Goal: Task Accomplishment & Management: Manage account settings

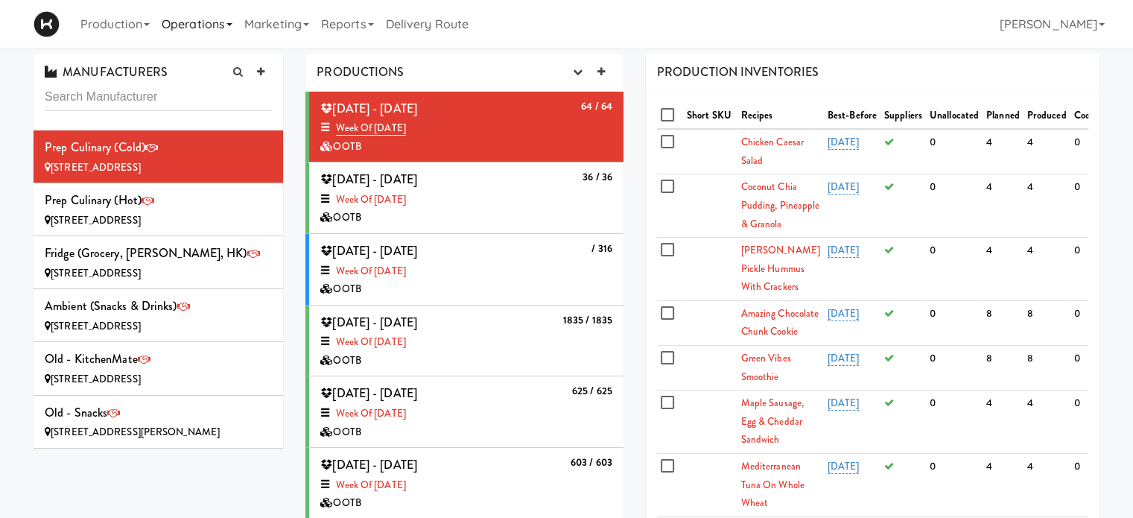
click at [206, 38] on link "Operations" at bounding box center [197, 24] width 83 height 48
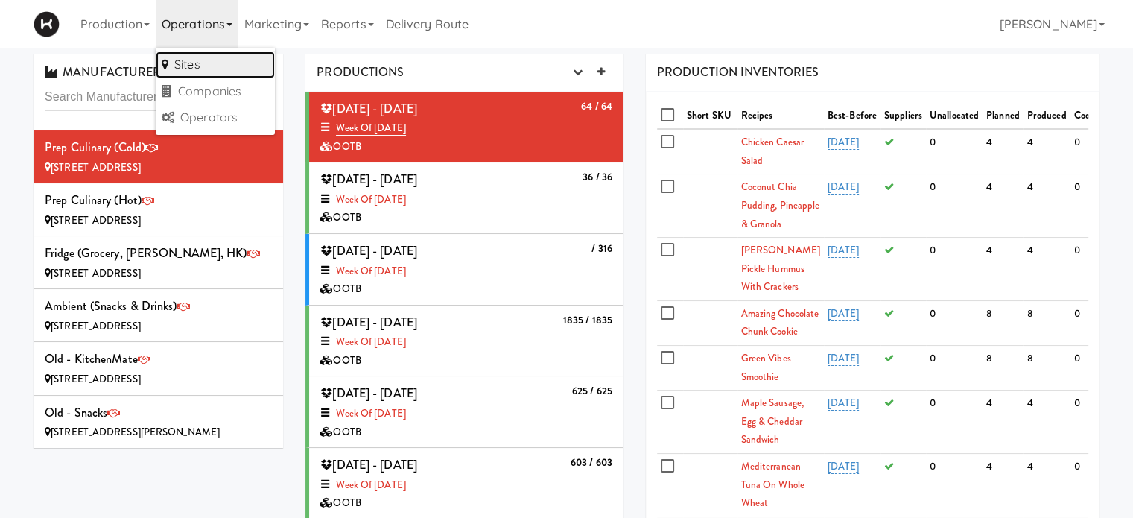
click at [203, 62] on link "Sites" at bounding box center [215, 64] width 119 height 27
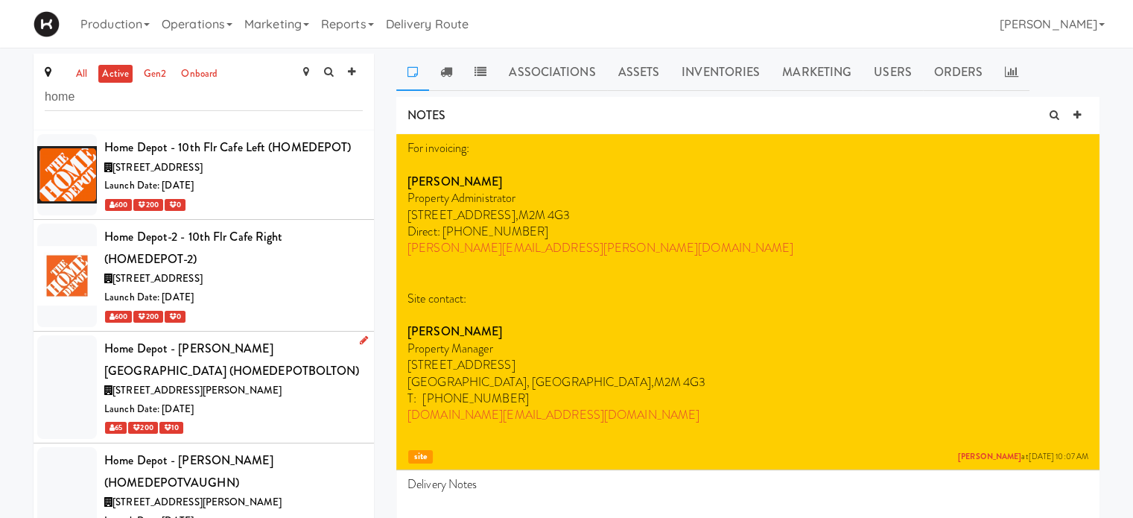
click at [289, 369] on div "Home Depot - [PERSON_NAME][GEOGRAPHIC_DATA] (HOMEDEPOTBOLTON)" at bounding box center [233, 359] width 258 height 44
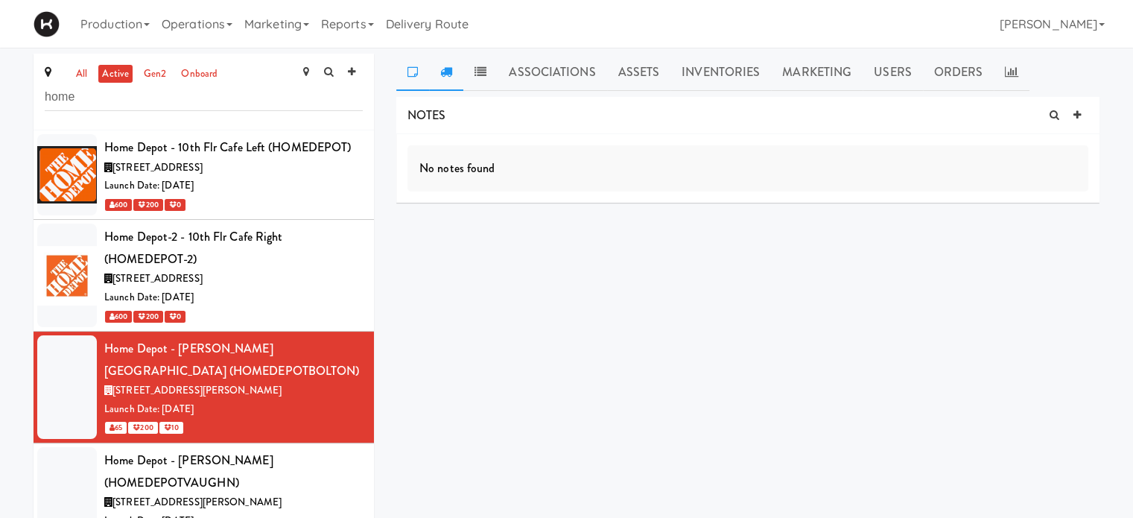
click at [450, 71] on icon at bounding box center [446, 72] width 12 height 12
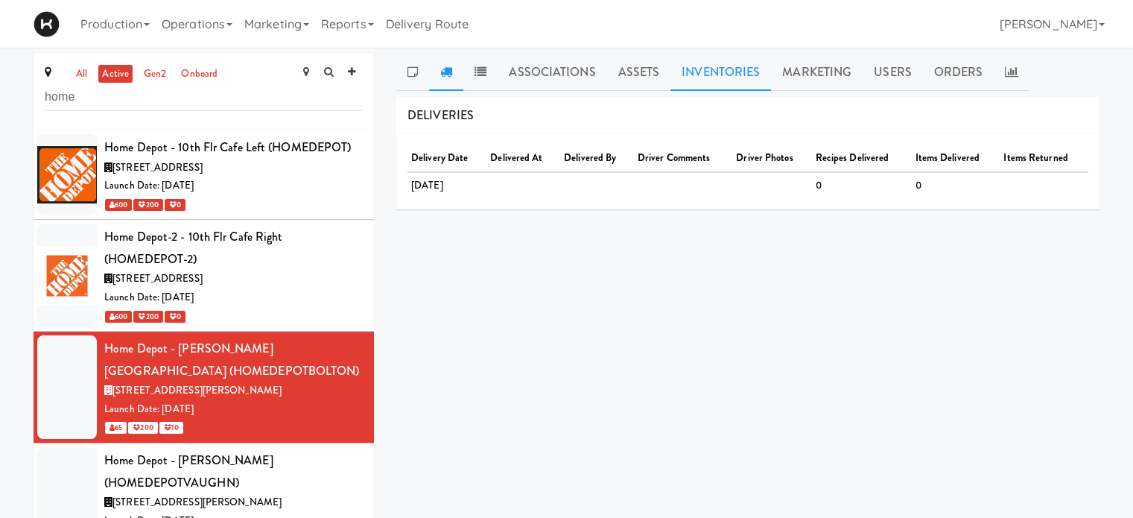
click at [697, 57] on link "Inventories" at bounding box center [720, 72] width 101 height 37
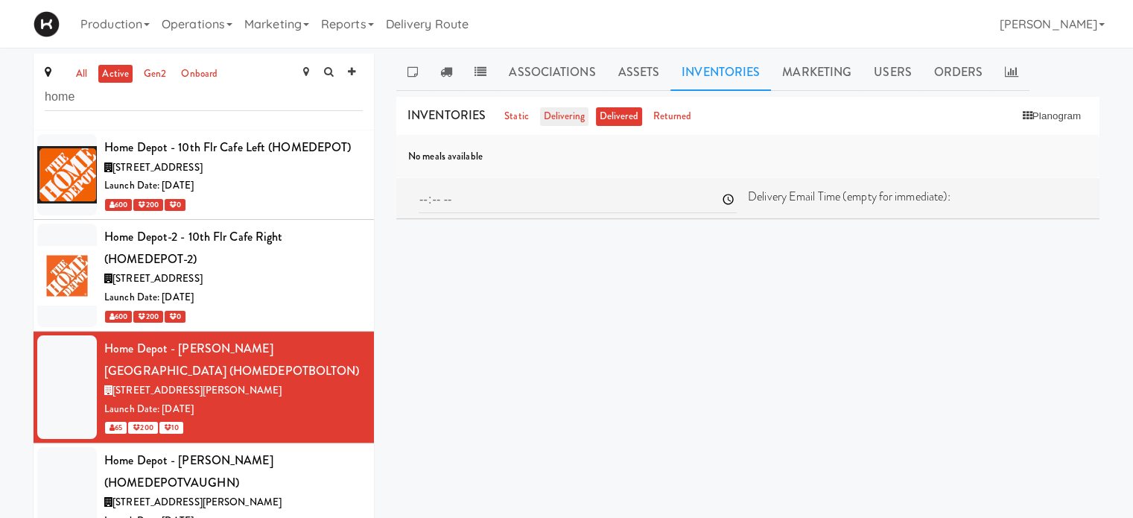
click at [552, 121] on link "delivering" at bounding box center [564, 116] width 48 height 19
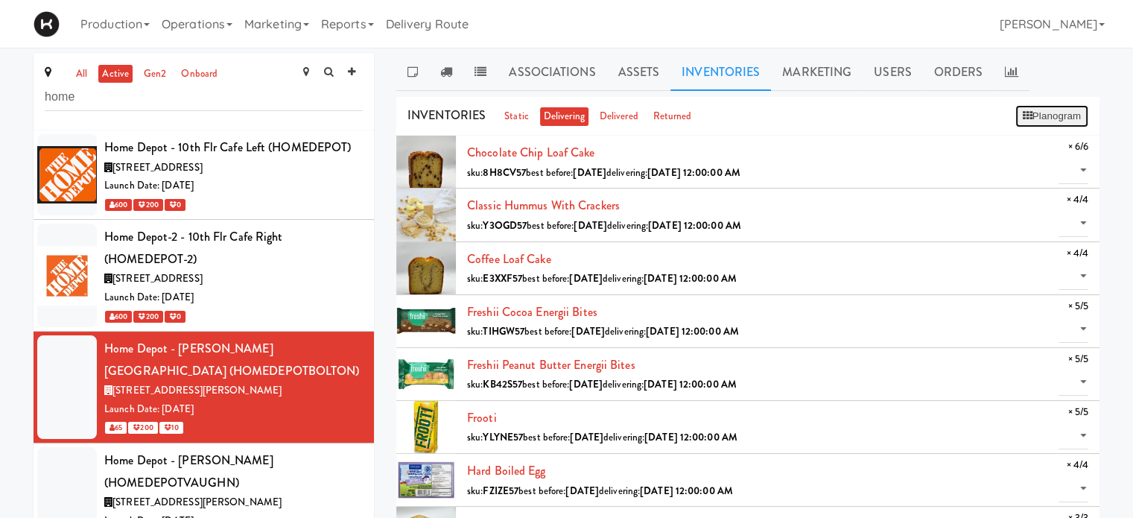
click at [1055, 117] on button "Planogram" at bounding box center [1051, 116] width 73 height 22
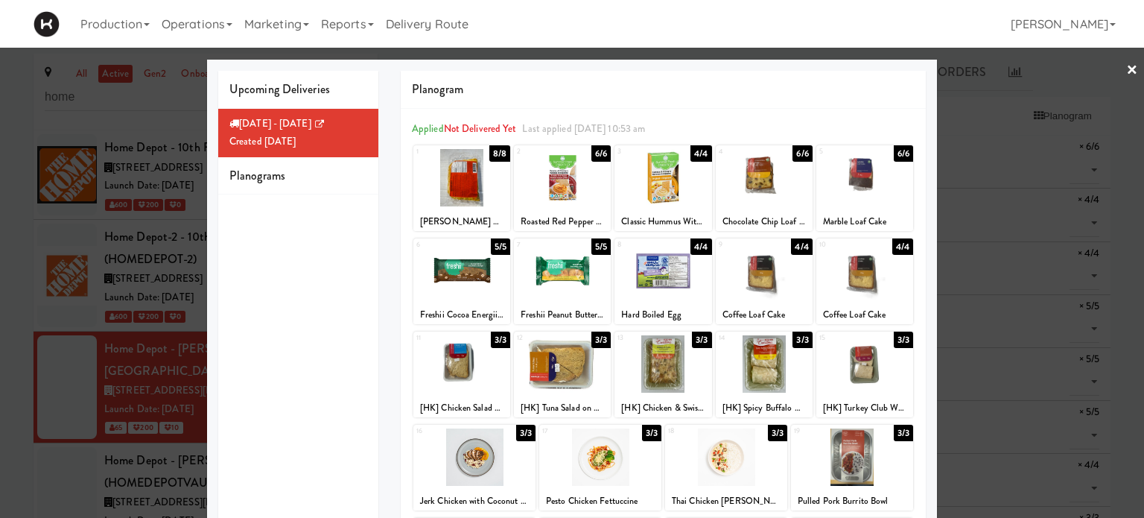
click at [1126, 64] on link "×" at bounding box center [1132, 71] width 12 height 46
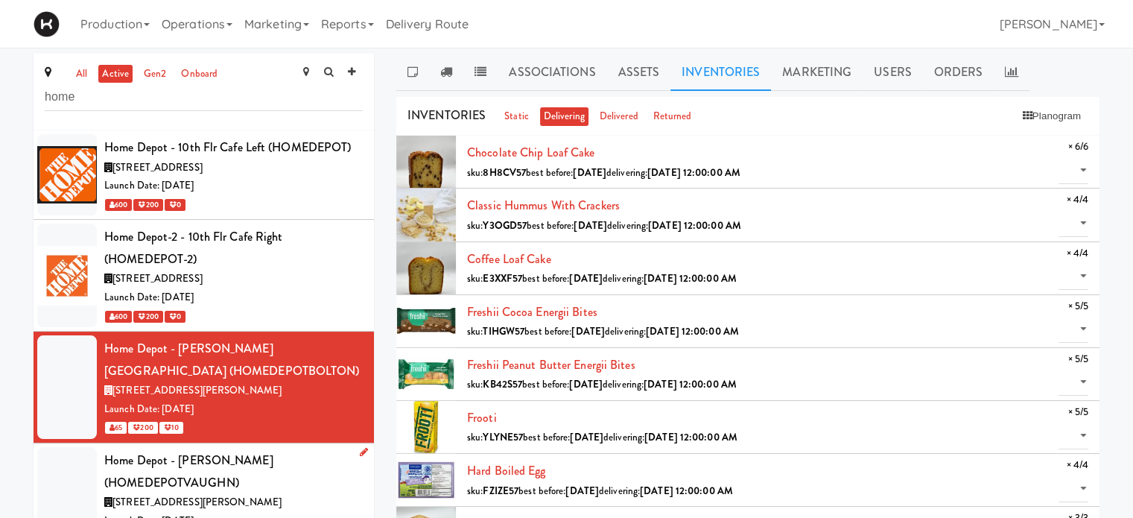
click at [324, 471] on div "Home Depot - [PERSON_NAME] (HOMEDEPOTVAUGHN)" at bounding box center [233, 471] width 258 height 44
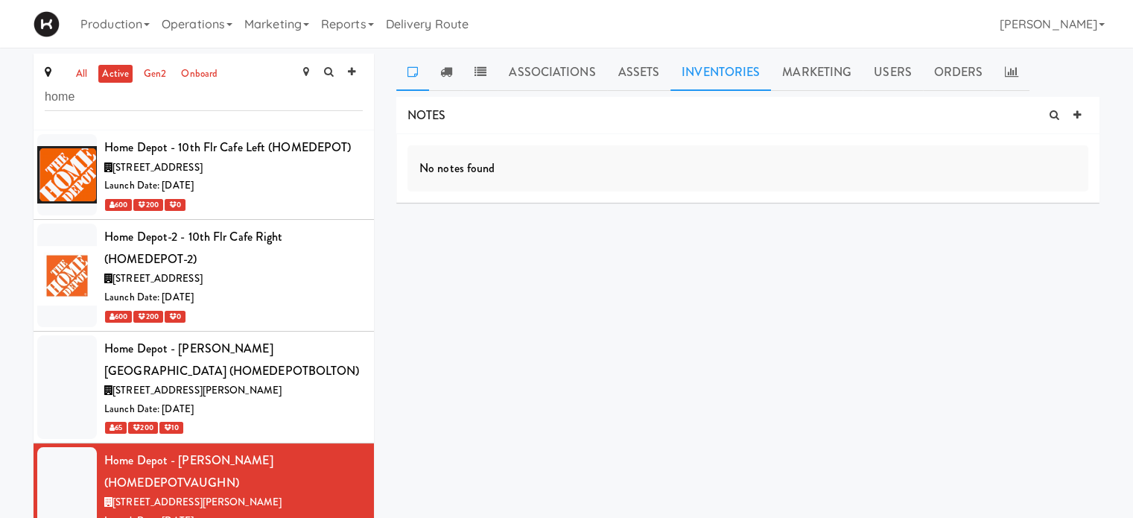
click at [714, 81] on link "Inventories" at bounding box center [720, 72] width 101 height 37
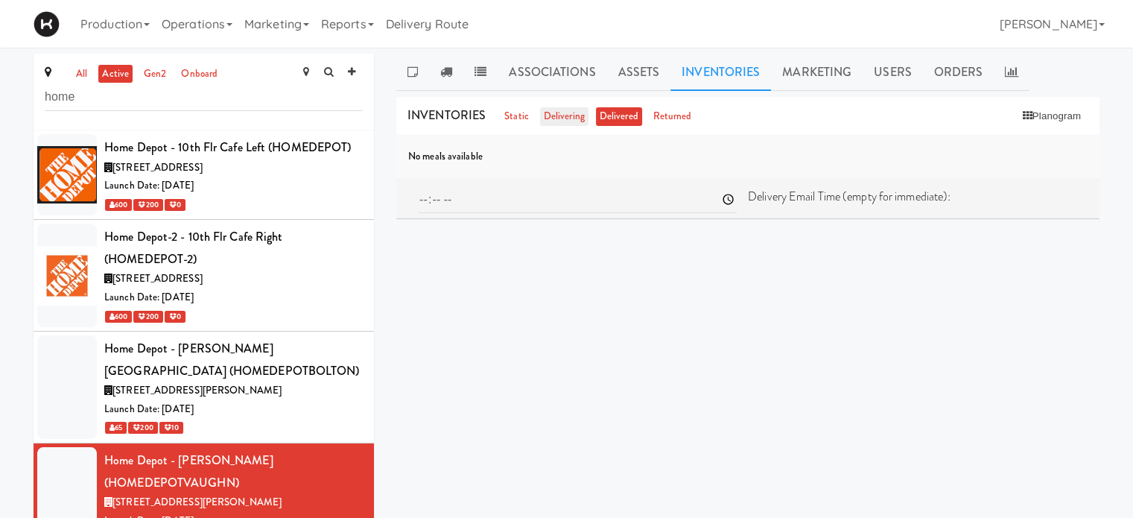
click at [556, 107] on link "delivering" at bounding box center [564, 116] width 48 height 19
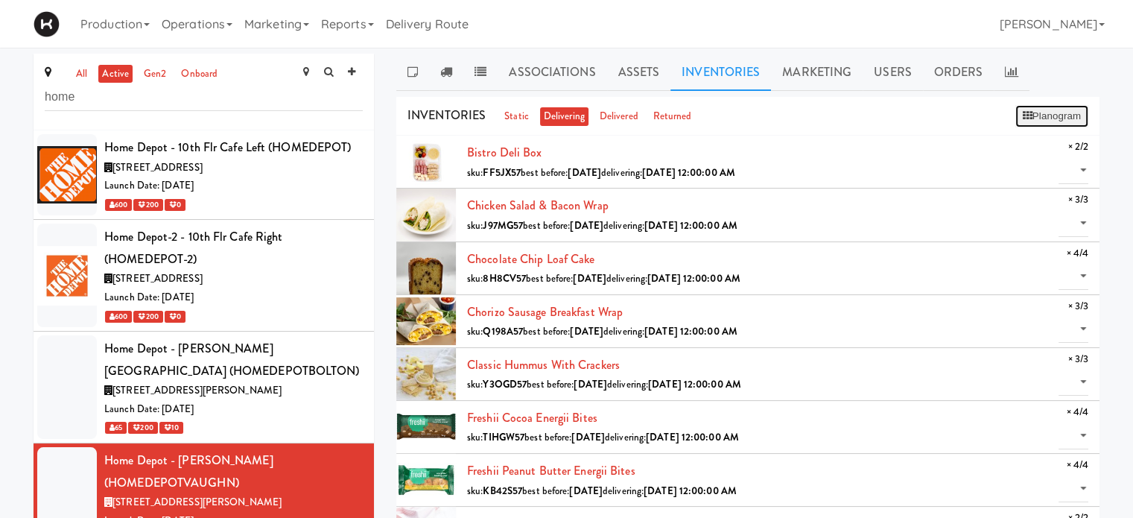
click at [1058, 118] on button "Planogram" at bounding box center [1051, 116] width 73 height 22
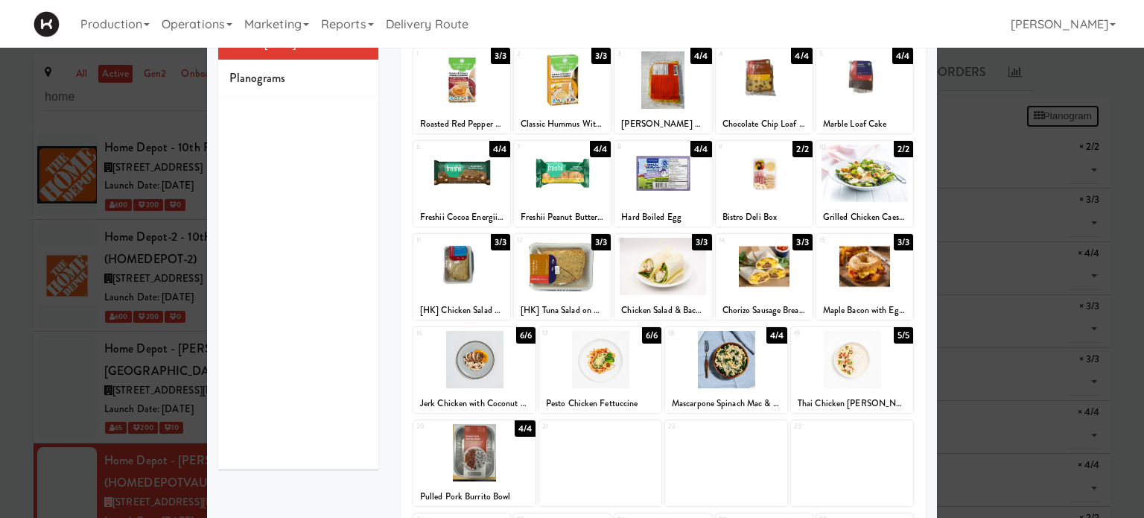
scroll to position [96, 0]
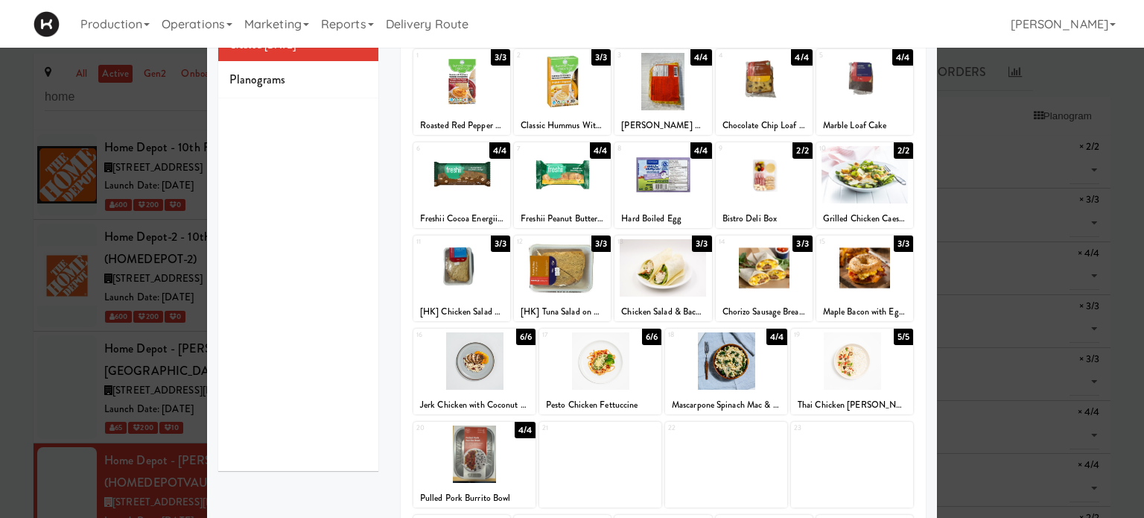
click at [661, 276] on div at bounding box center [662, 267] width 97 height 57
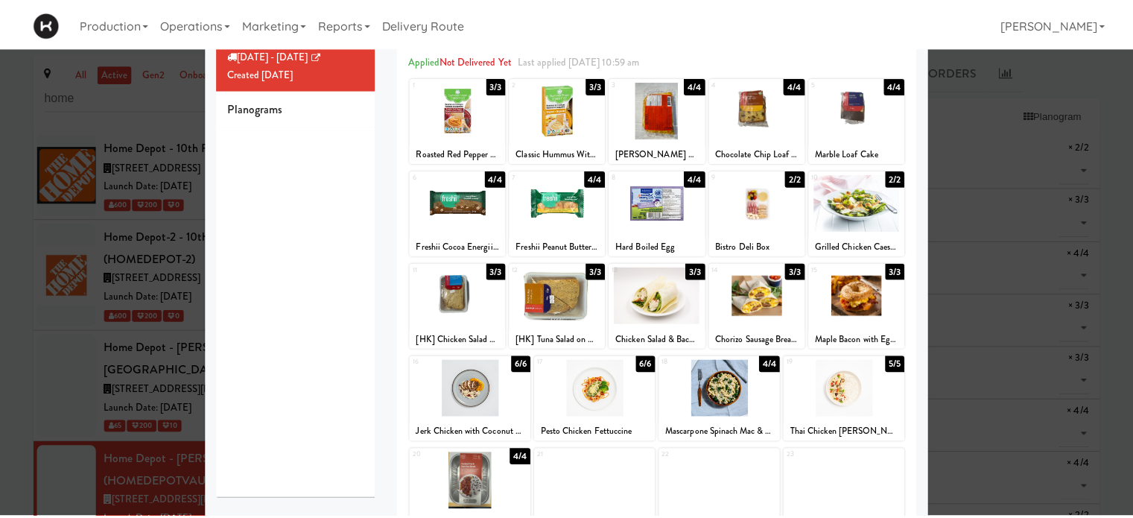
scroll to position [0, 0]
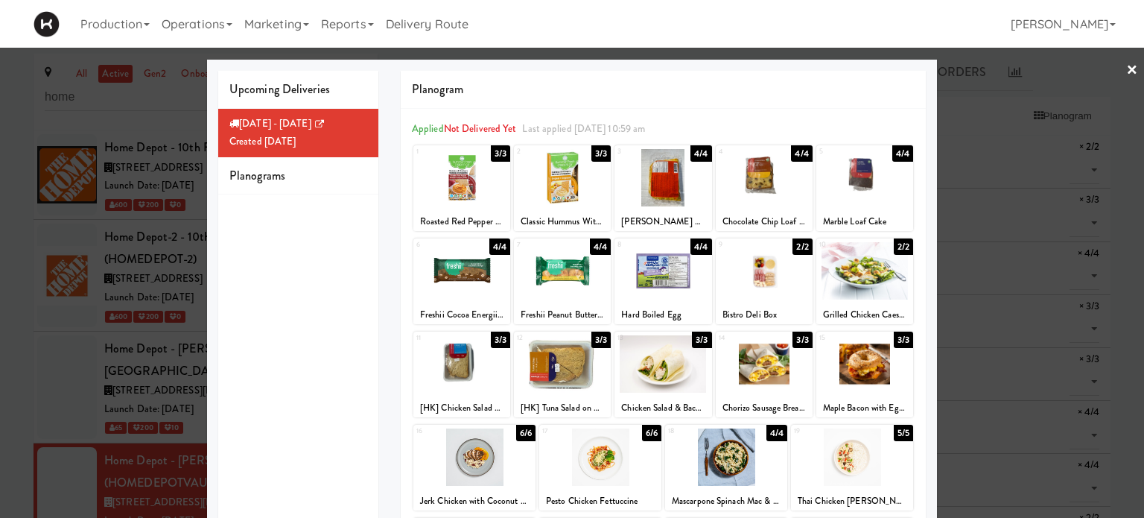
click at [1126, 69] on link "×" at bounding box center [1132, 71] width 12 height 46
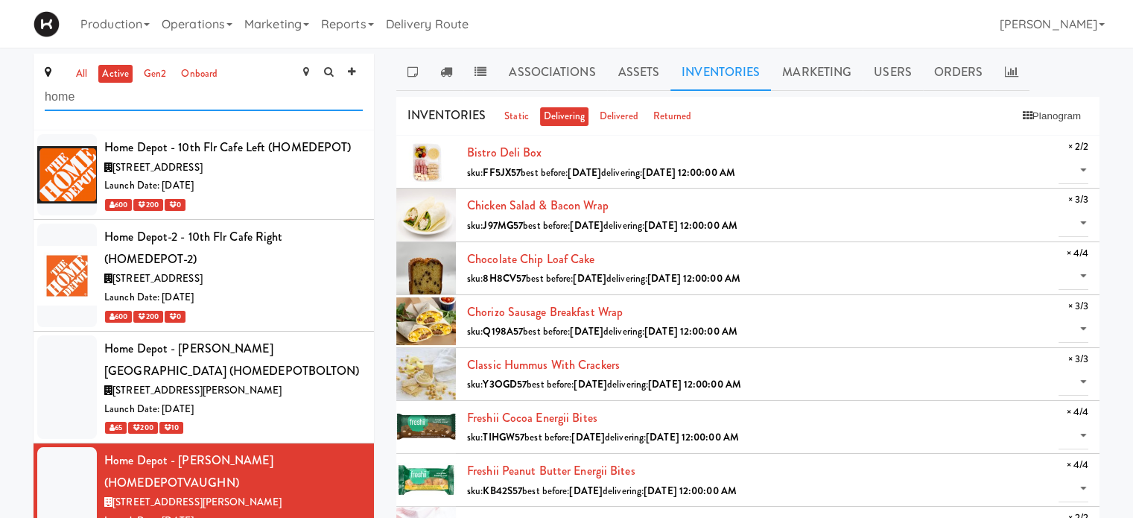
click at [111, 96] on input "home" at bounding box center [204, 97] width 318 height 28
type input "h"
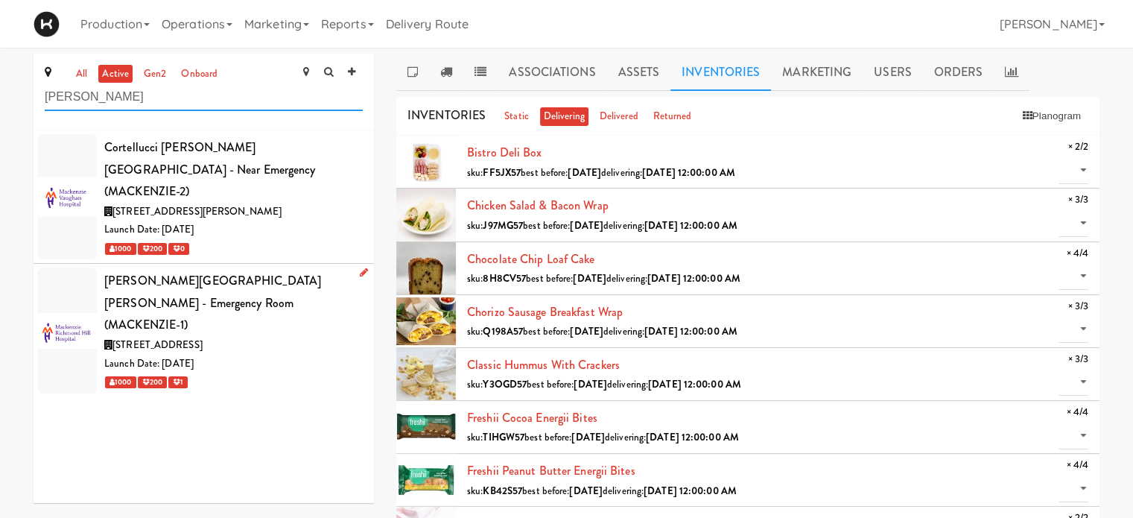
type input "[PERSON_NAME]"
click at [311, 336] on div "[STREET_ADDRESS]" at bounding box center [233, 345] width 258 height 19
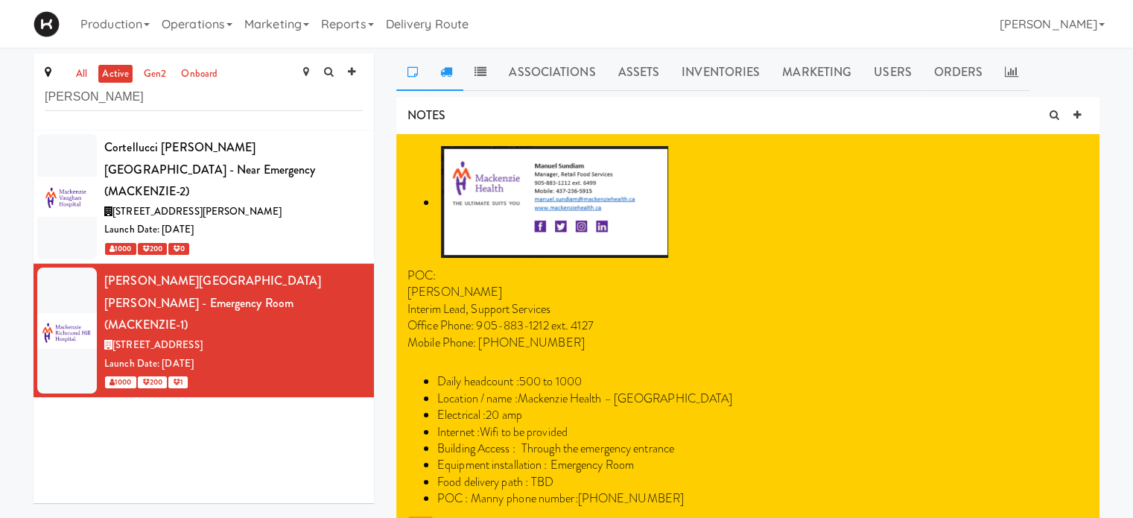
click at [441, 74] on icon at bounding box center [446, 72] width 12 height 12
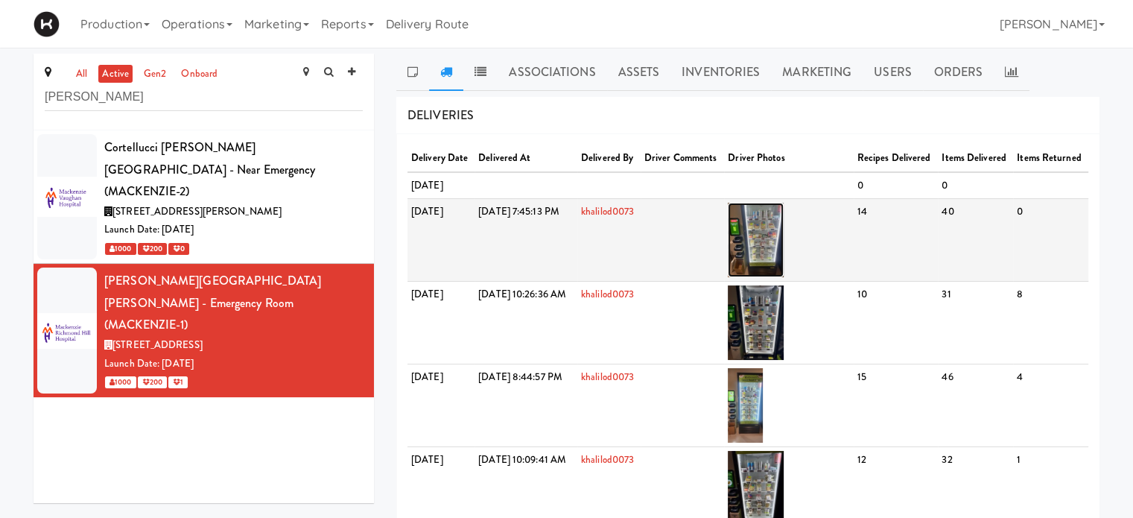
click at [784, 277] on img at bounding box center [756, 240] width 56 height 74
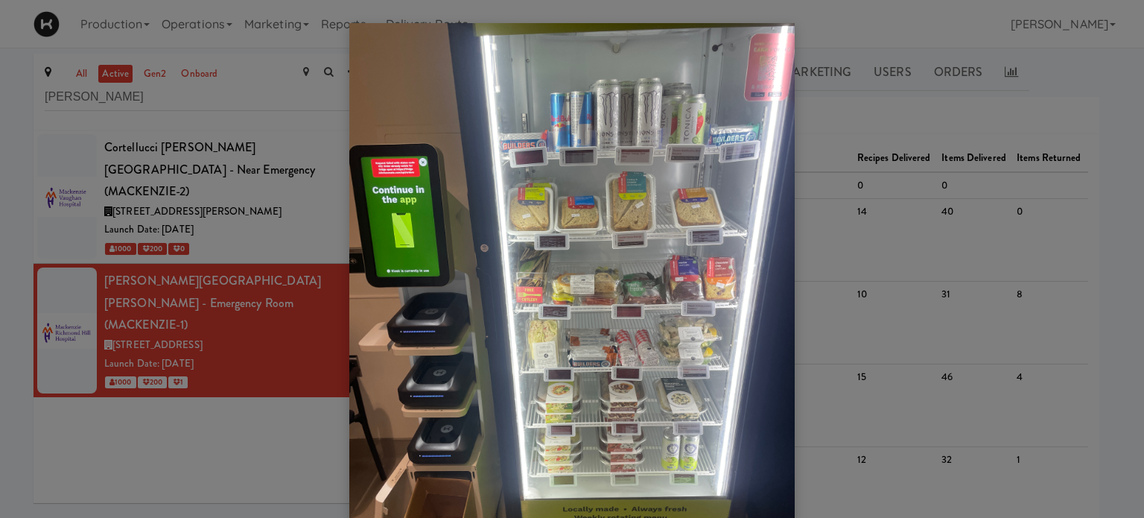
click at [1093, 157] on div at bounding box center [572, 259] width 1144 height 518
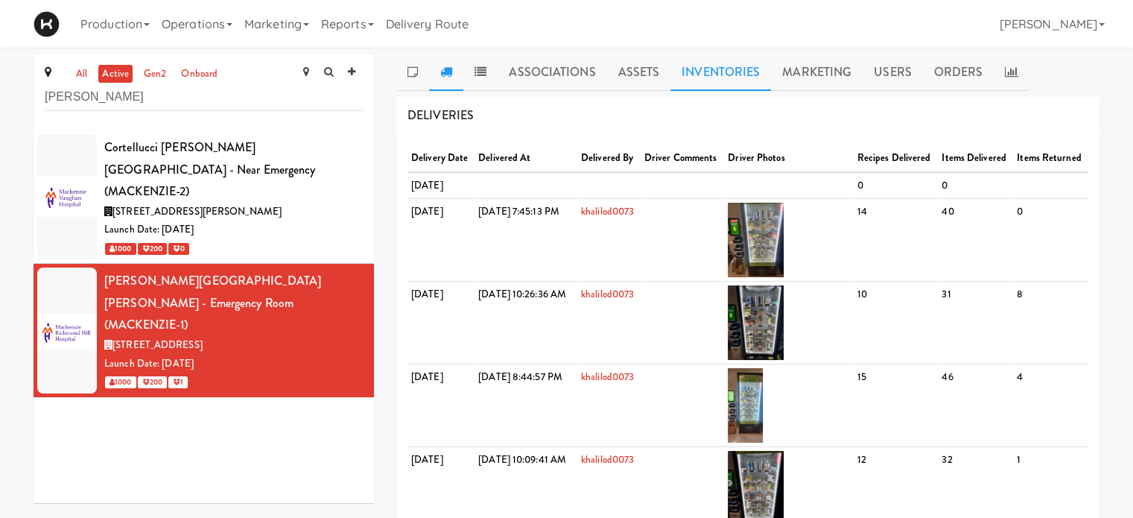
click at [714, 76] on link "Inventories" at bounding box center [720, 72] width 101 height 37
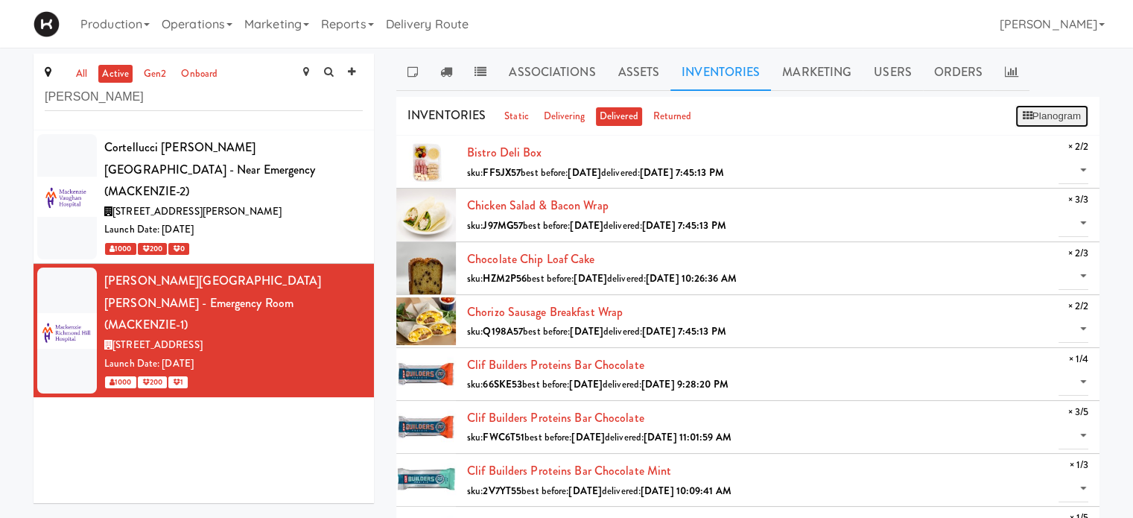
click at [1035, 116] on button "Planogram" at bounding box center [1051, 116] width 73 height 22
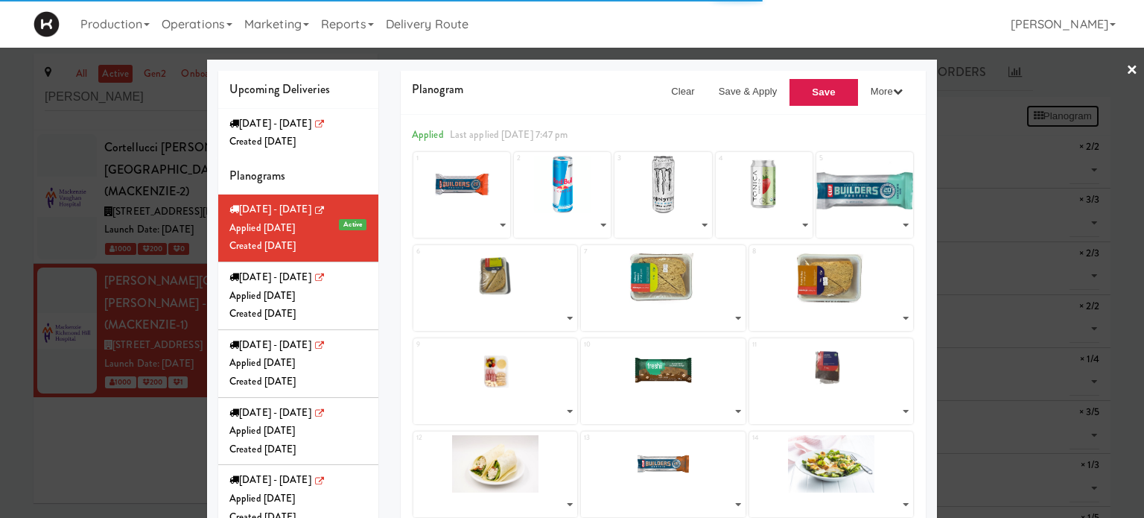
select select "number:259481"
select select "number:277115"
select select "number:277094"
select select "number:273925"
select select "number:273764"
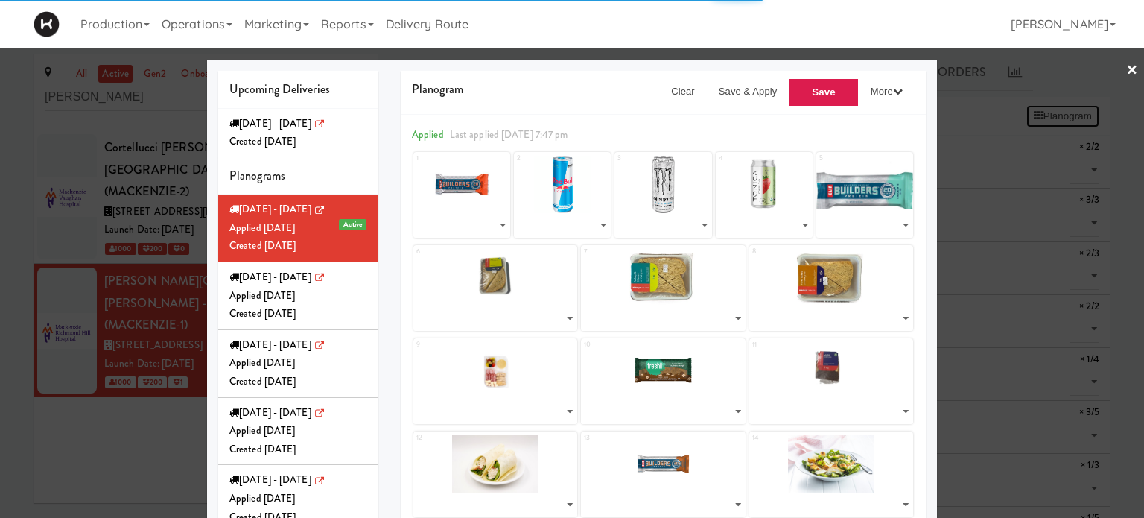
select select "number:277218"
select select "number:277241"
select select "number:279379"
select select "number:279185"
select select "number:279445"
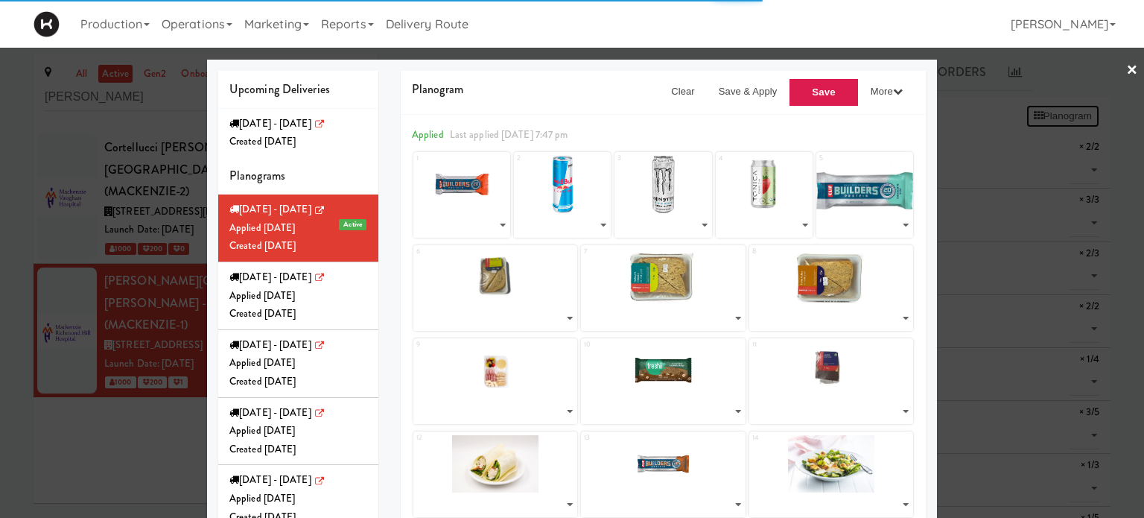
select select "number:279509"
select select "number:279105"
select select "number:279255"
select select "number:279211"
select select "number:277769"
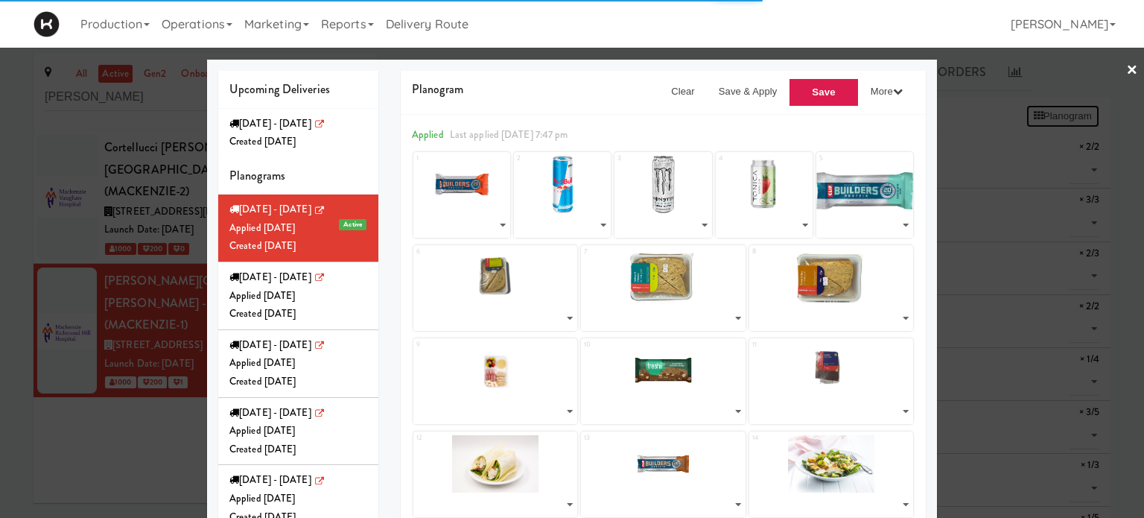
select select "number:277710"
select select "number:277584"
select select "number:277820"
select select "number:277647"
select select "number:271648"
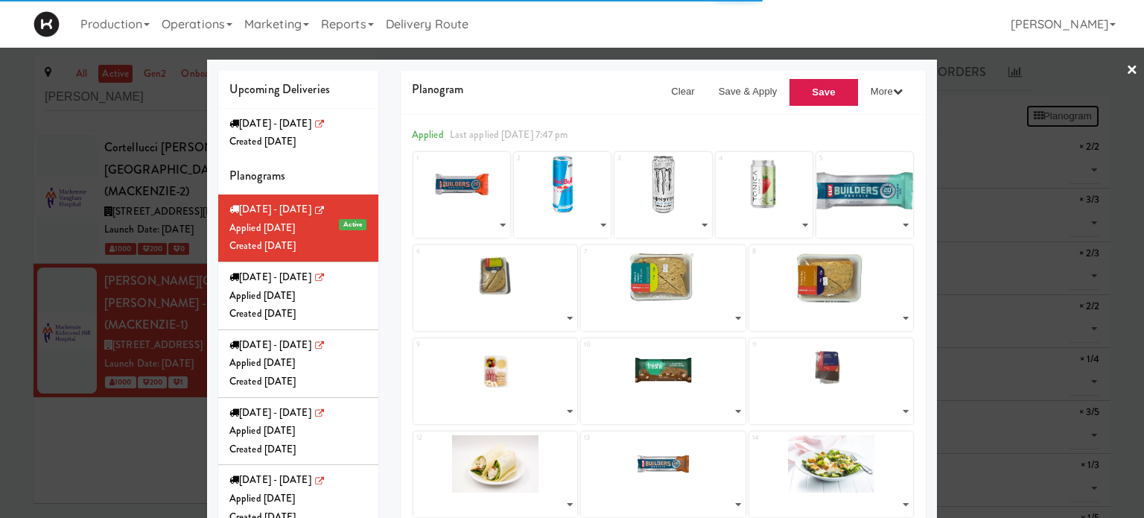
select select "number:279149"
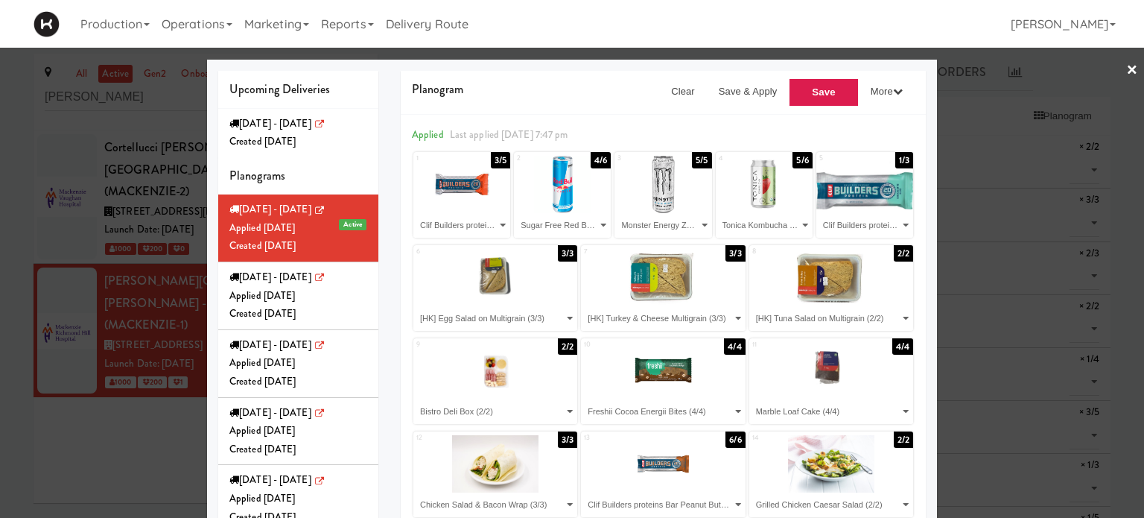
click at [1126, 72] on link "×" at bounding box center [1132, 71] width 12 height 46
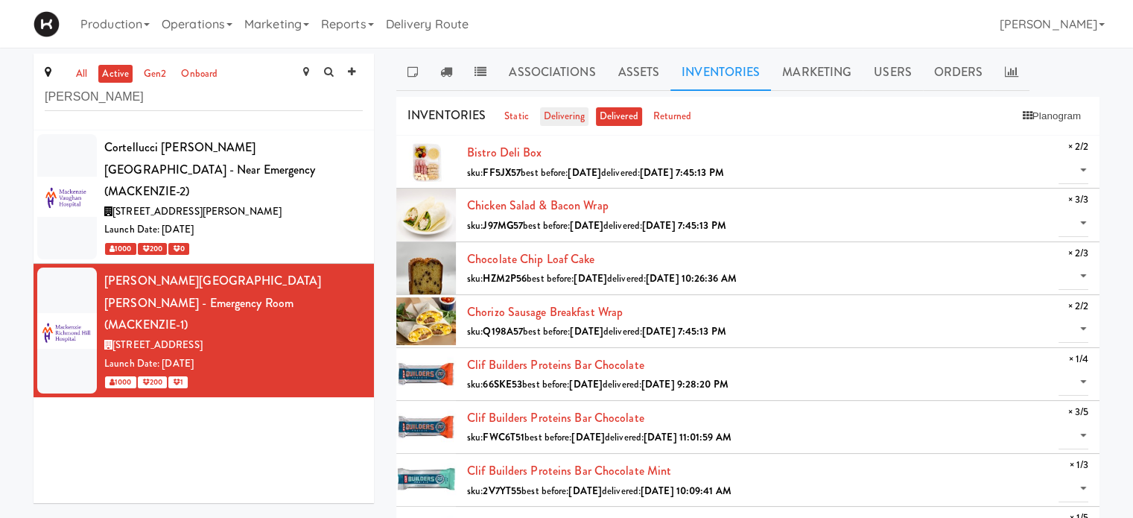
click at [552, 107] on link "delivering" at bounding box center [564, 116] width 48 height 19
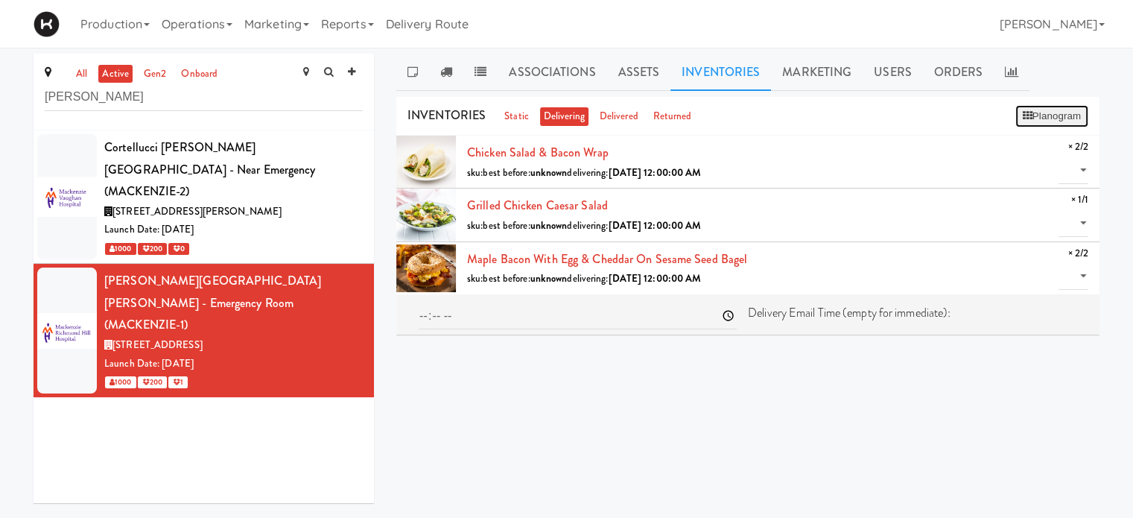
click at [1055, 121] on button "Planogram" at bounding box center [1051, 116] width 73 height 22
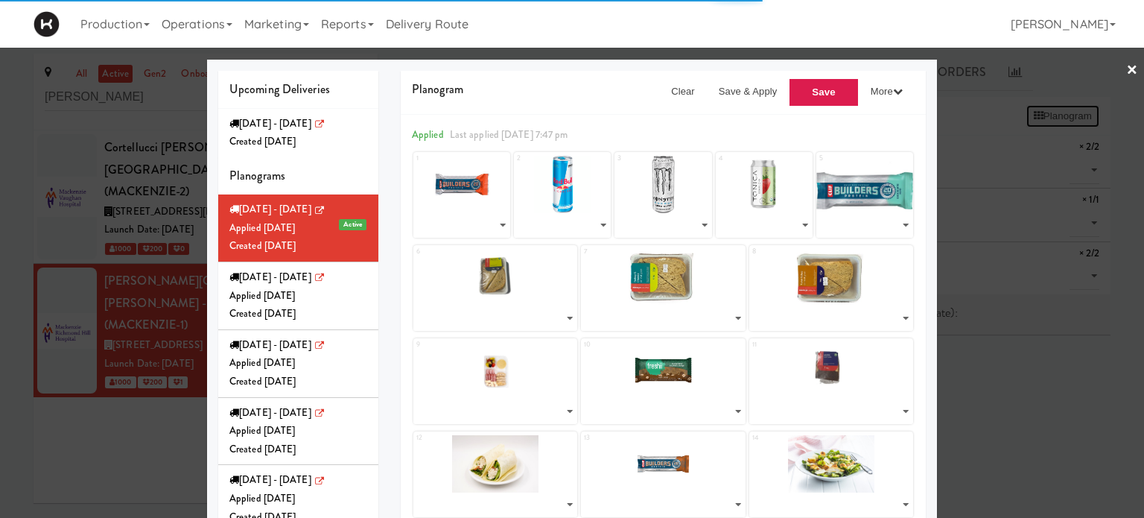
select select "number:259481"
select select "number:277115"
select select "number:277094"
select select "number:273925"
select select "number:273764"
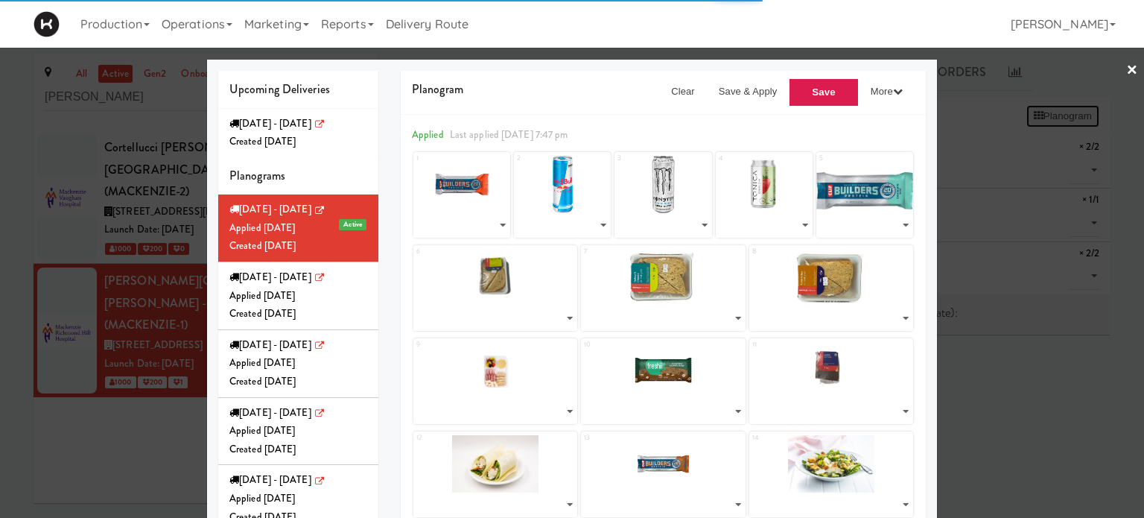
select select "number:277218"
select select "number:277241"
select select "number:279379"
select select "number:279185"
select select "number:279445"
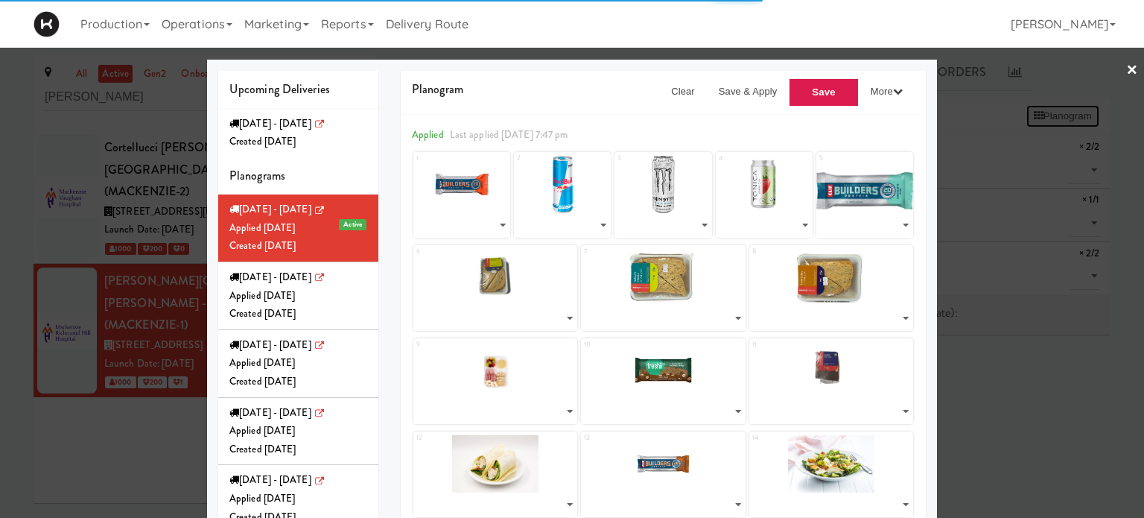
select select "number:279509"
select select "number:279105"
select select "number:279255"
select select "number:279211"
select select "number:277769"
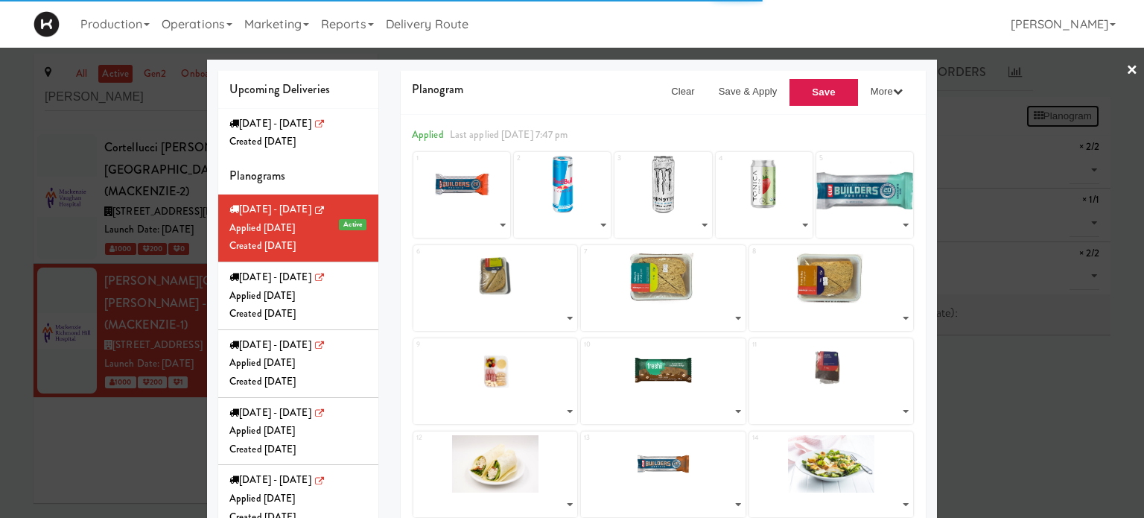
select select "number:277710"
select select "number:277584"
select select "number:277820"
select select "number:277647"
select select "number:271648"
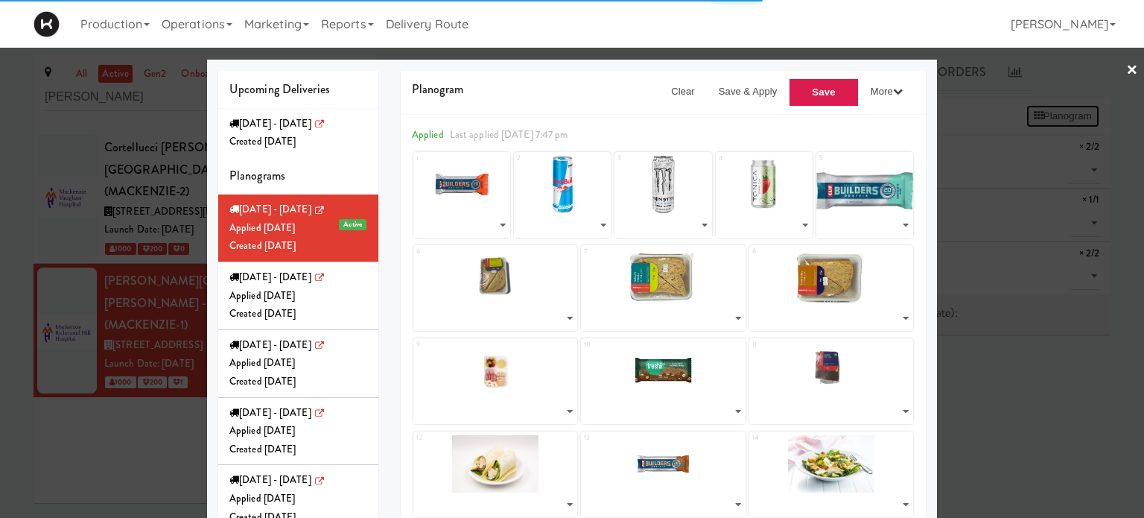
select select "number:279149"
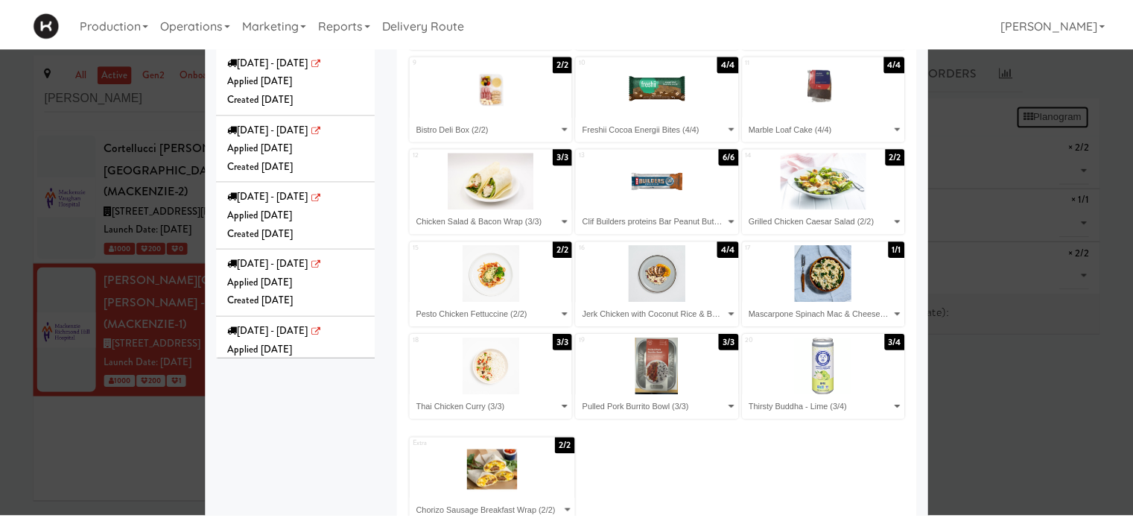
scroll to position [281, 0]
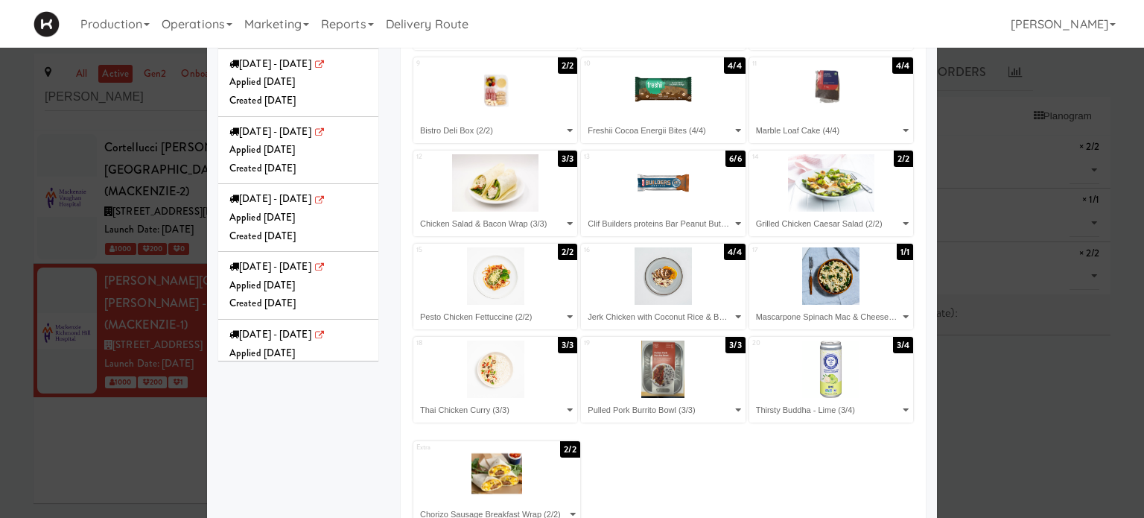
click at [1028, 322] on div at bounding box center [572, 259] width 1144 height 518
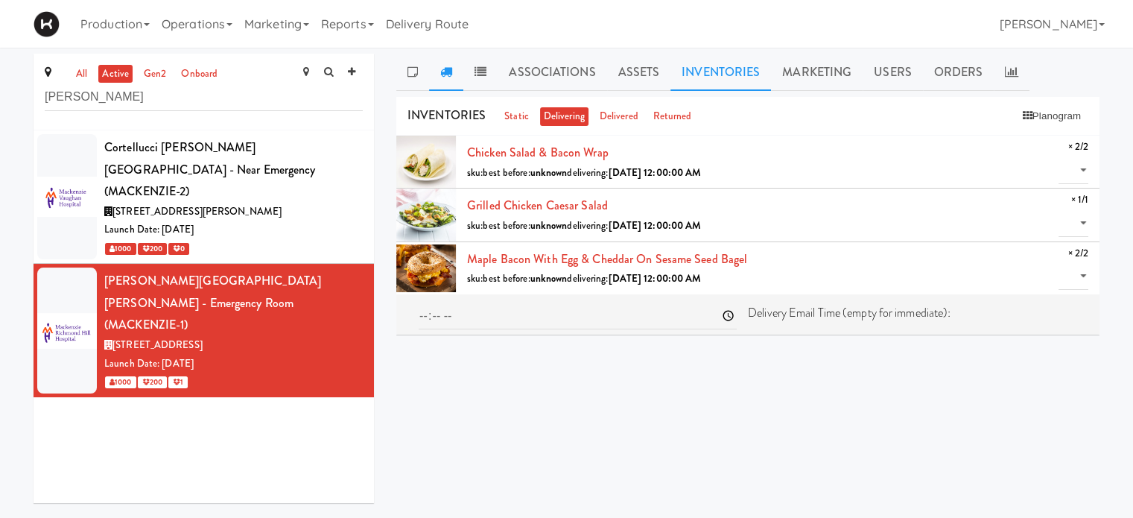
click at [444, 76] on icon at bounding box center [446, 72] width 12 height 12
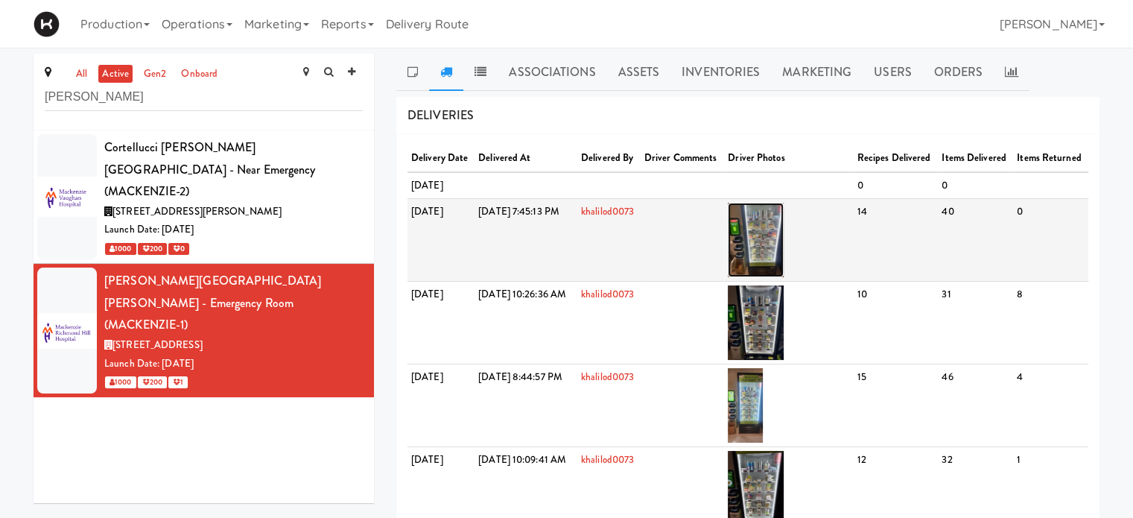
click at [784, 277] on img at bounding box center [756, 240] width 56 height 74
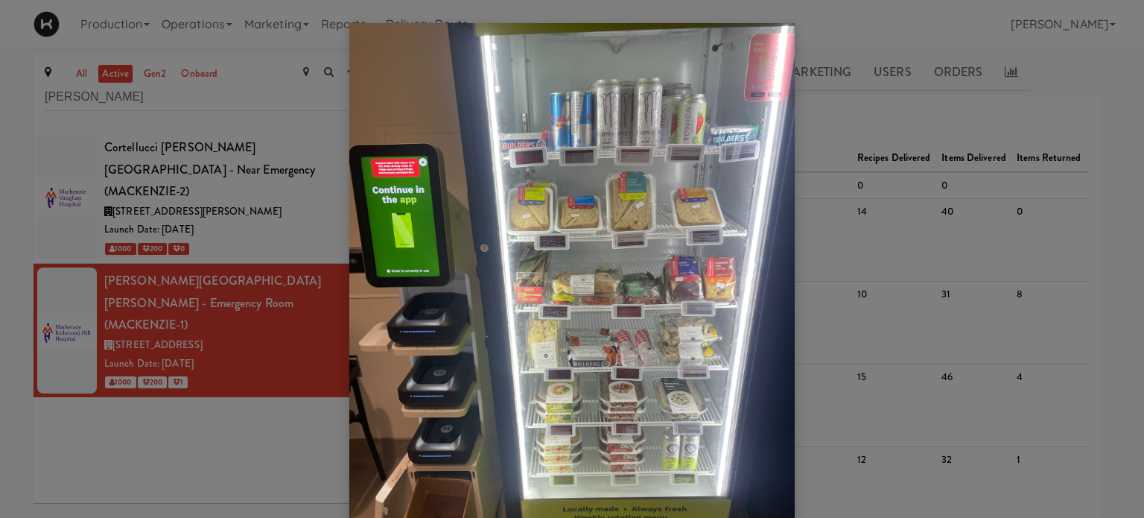
drag, startPoint x: 1131, startPoint y: 152, endPoint x: 1139, endPoint y: 305, distance: 153.6
click at [1139, 305] on div at bounding box center [572, 259] width 1144 height 518
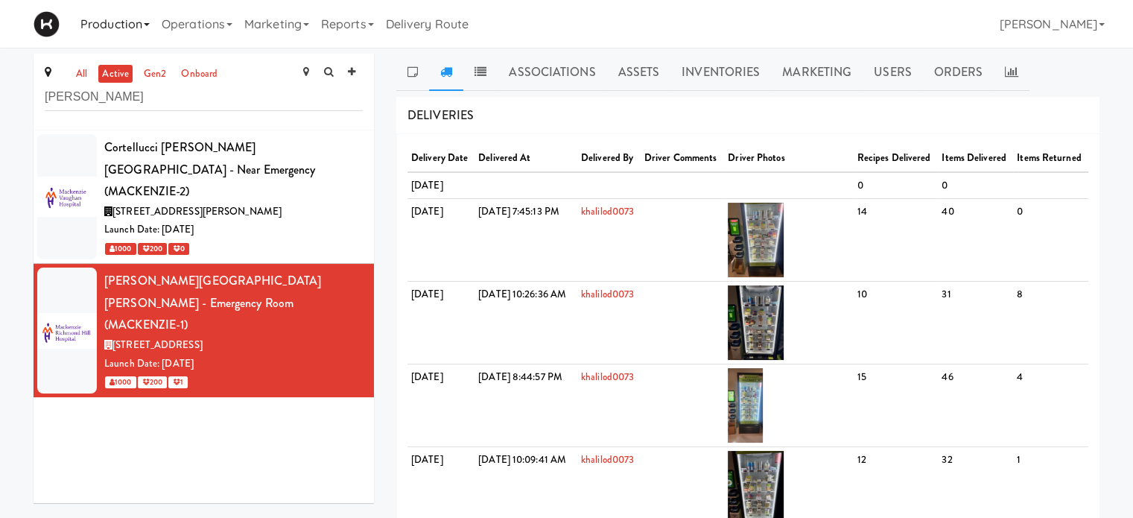
click at [125, 19] on link "Production" at bounding box center [114, 24] width 81 height 48
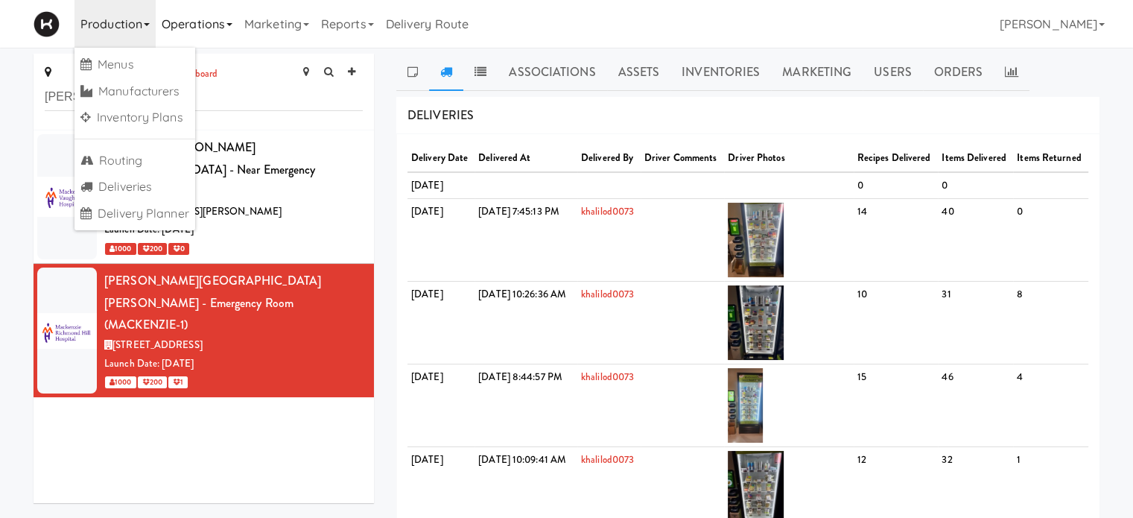
click at [203, 20] on link "Operations" at bounding box center [197, 24] width 83 height 48
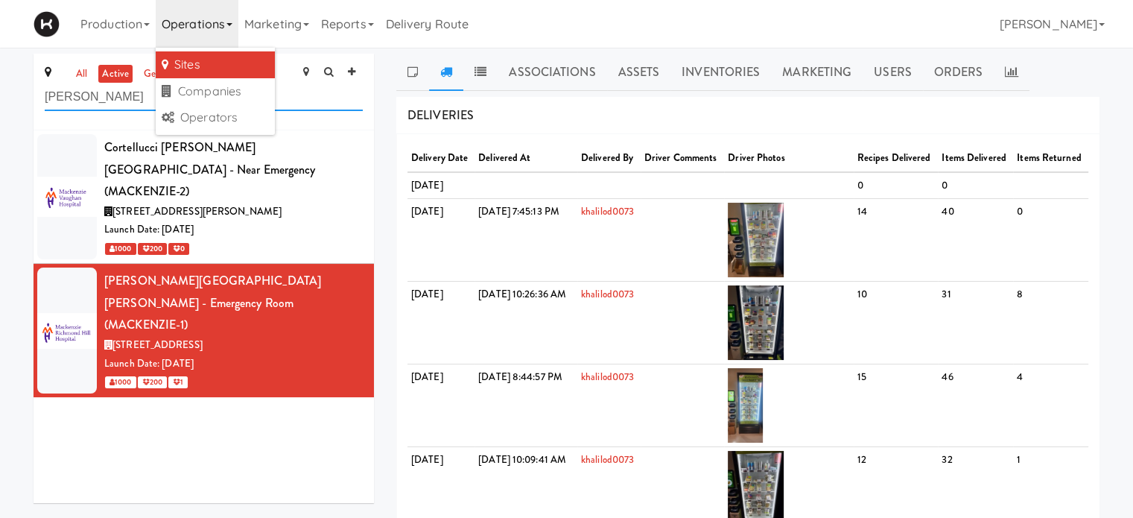
click at [92, 103] on input "[PERSON_NAME]" at bounding box center [204, 97] width 318 height 28
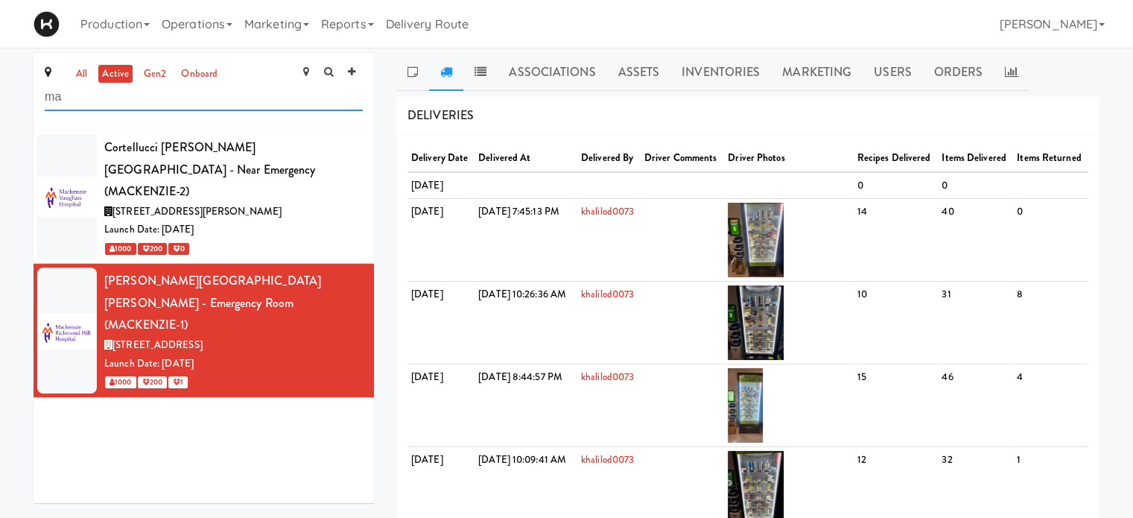
type input "m"
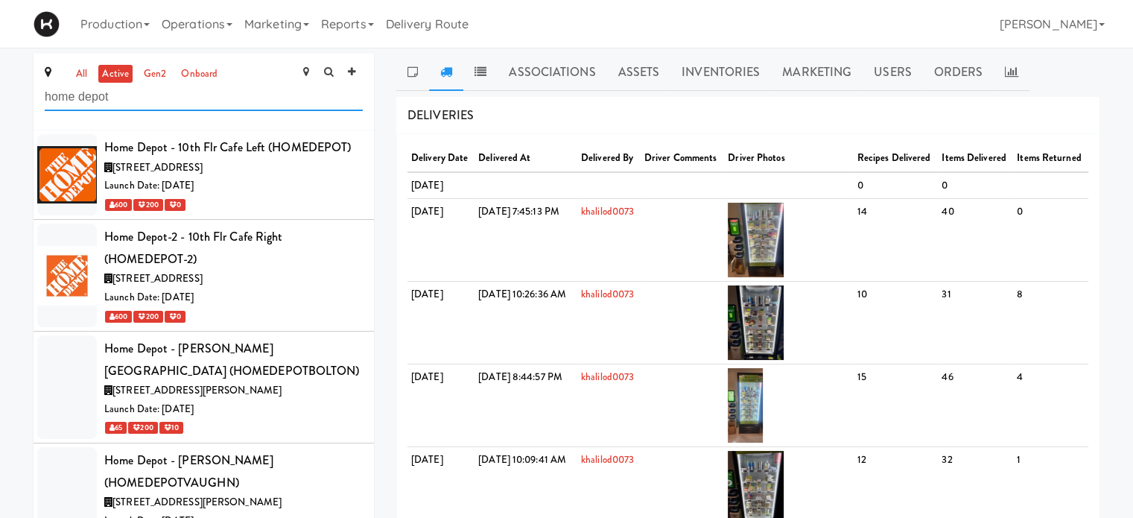
type input "home depot"
click at [282, 372] on div "Home Depot - [PERSON_NAME][GEOGRAPHIC_DATA] (HOMEDEPOTBOLTON)" at bounding box center [233, 359] width 258 height 44
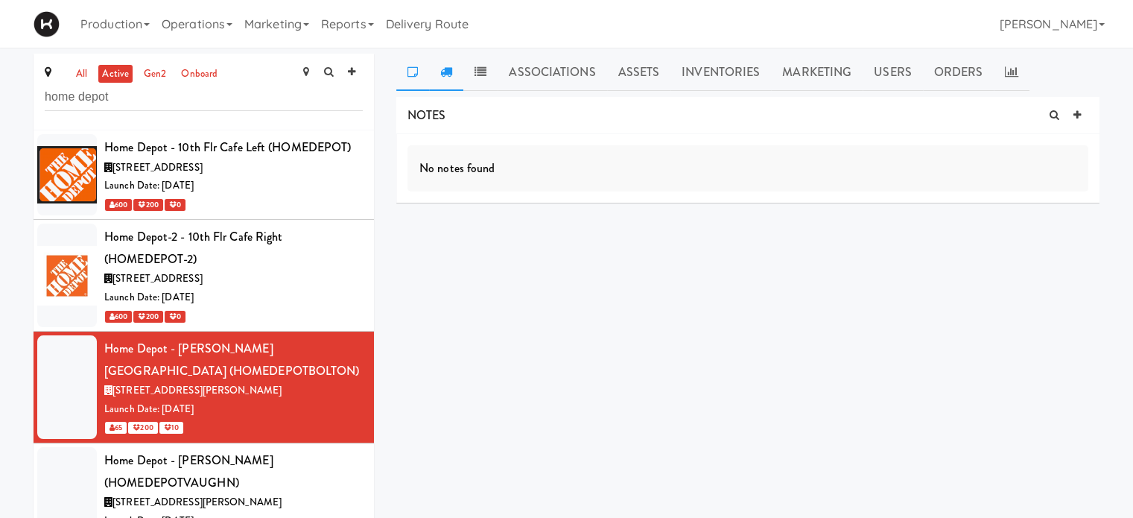
click at [454, 70] on link at bounding box center [446, 72] width 34 height 37
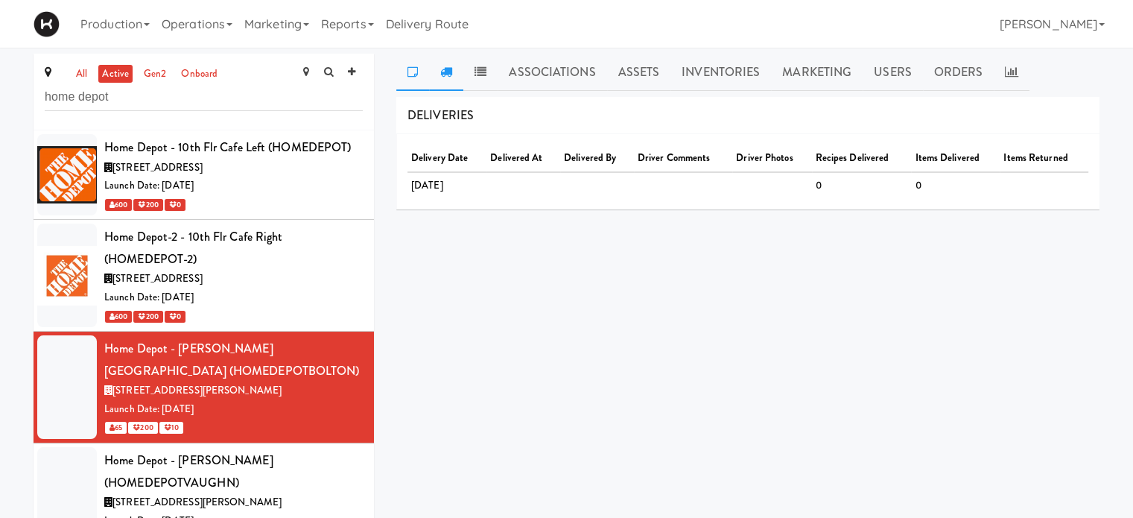
click at [399, 77] on link at bounding box center [412, 72] width 33 height 37
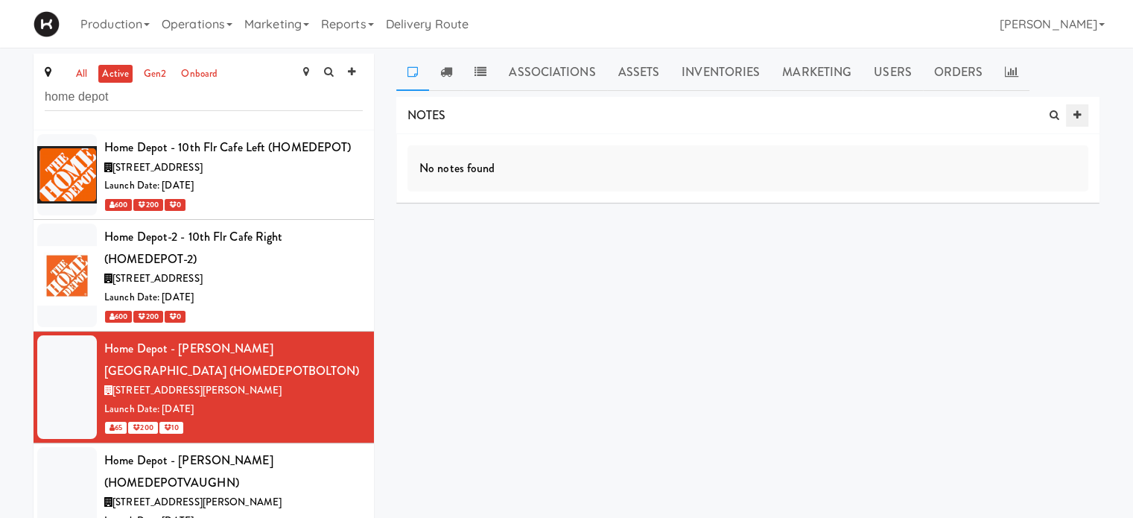
click at [1077, 117] on icon at bounding box center [1076, 115] width 7 height 10
click at [482, 188] on p at bounding box center [747, 189] width 657 height 16
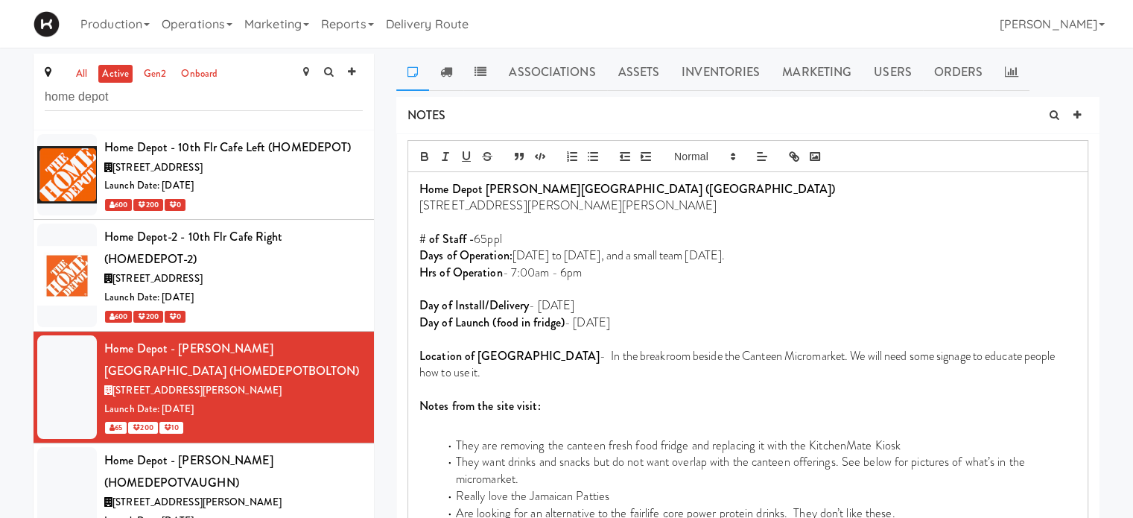
scroll to position [158, 0]
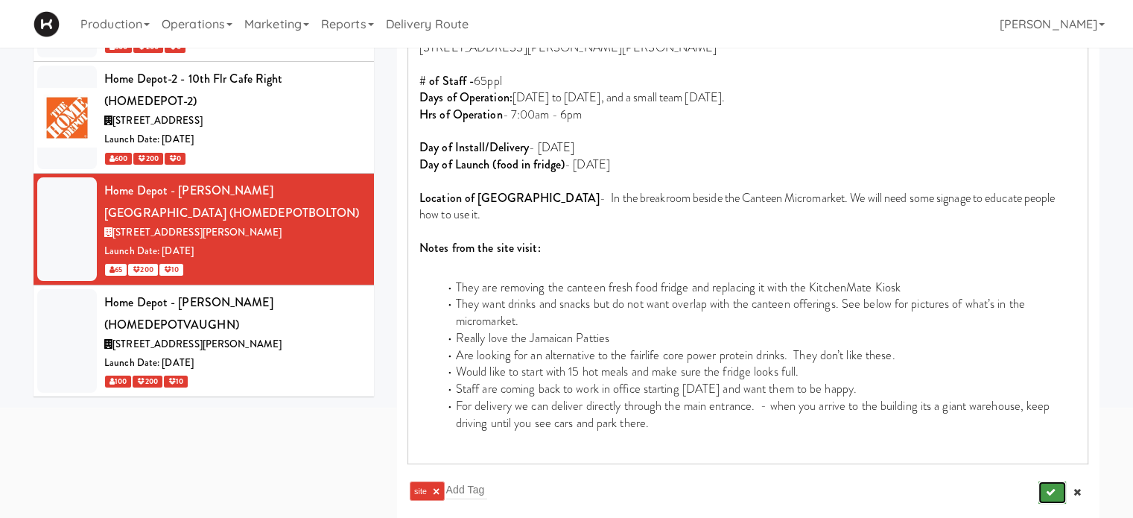
click at [1048, 487] on icon "submit" at bounding box center [1051, 492] width 10 height 10
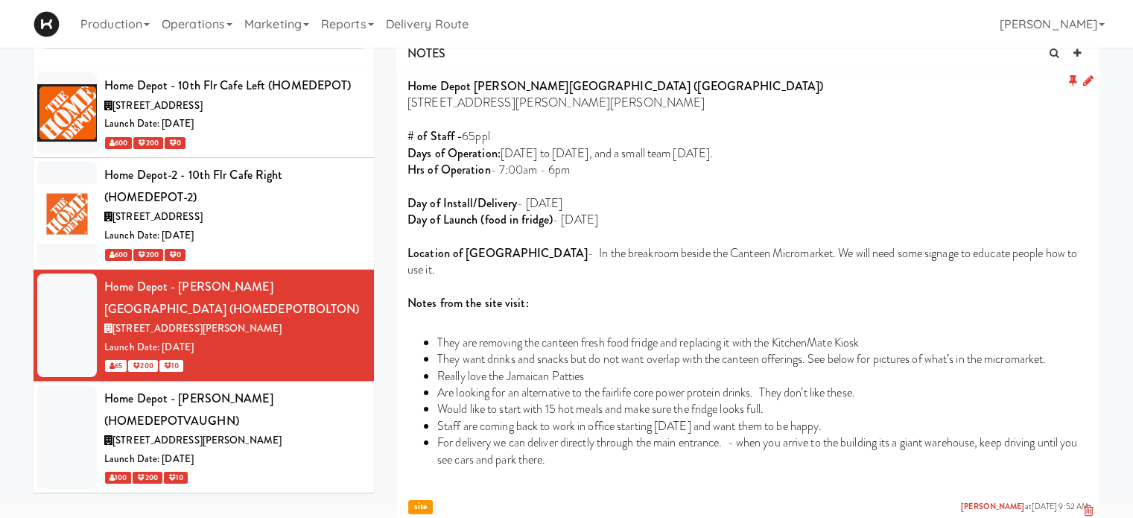
scroll to position [0, 0]
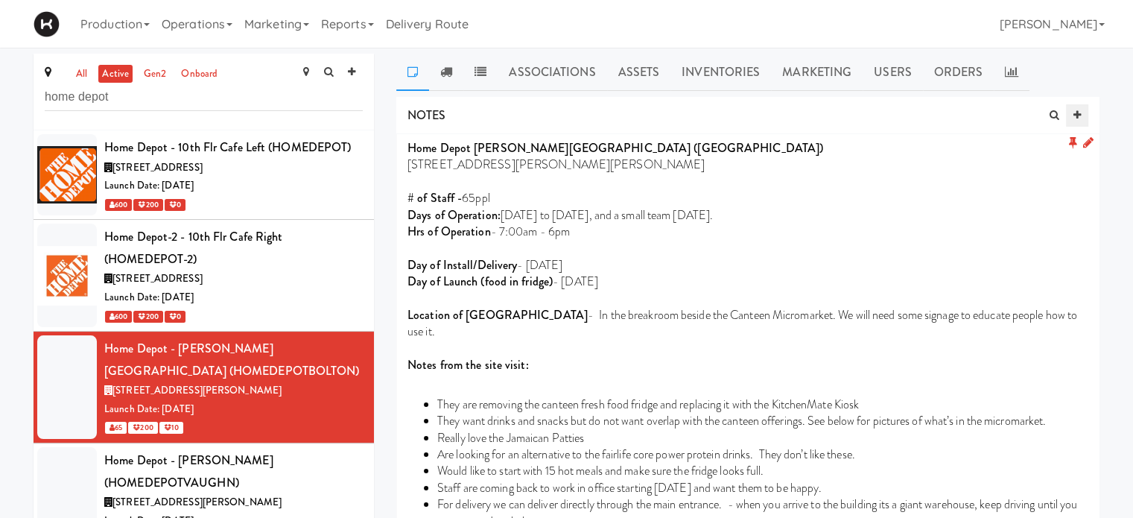
click at [1078, 115] on icon at bounding box center [1076, 115] width 7 height 10
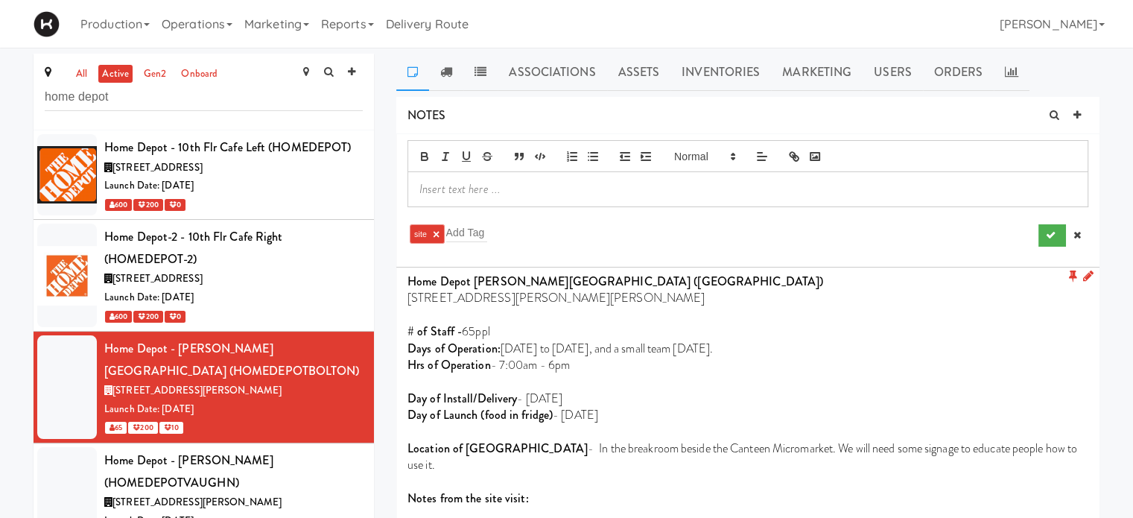
paste div
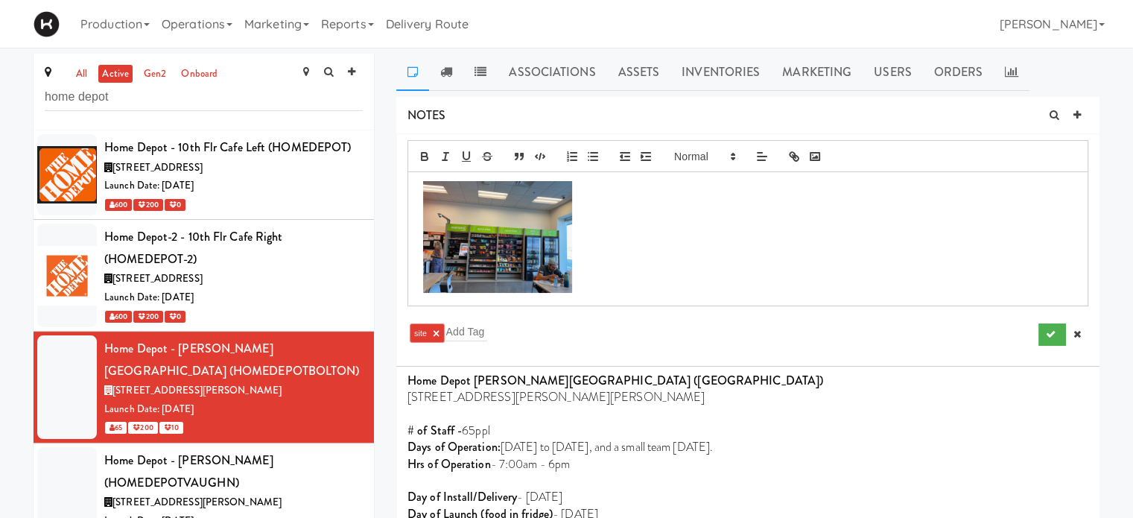
click at [596, 273] on p at bounding box center [747, 238] width 657 height 115
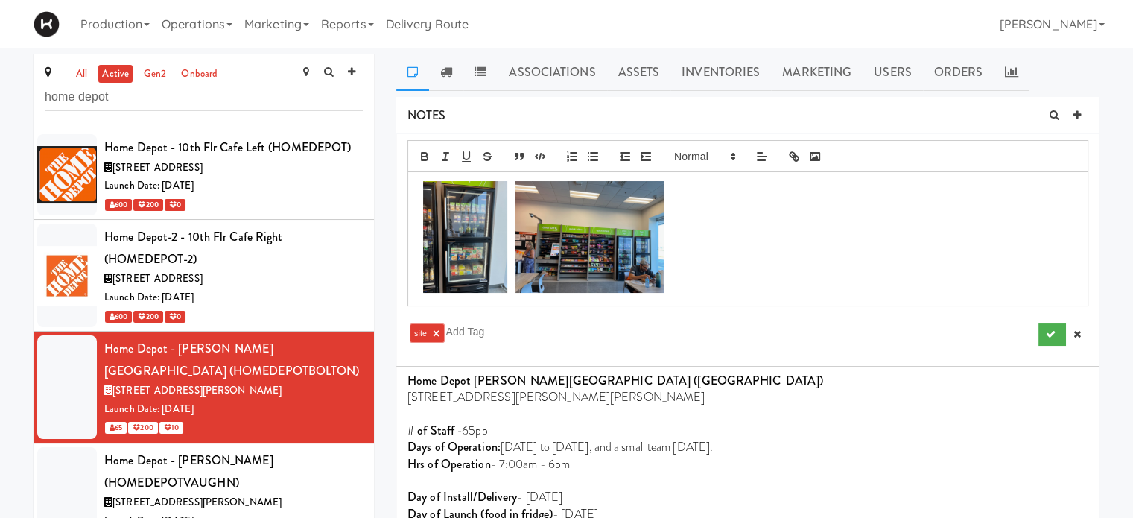
click at [678, 285] on p at bounding box center [747, 238] width 657 height 115
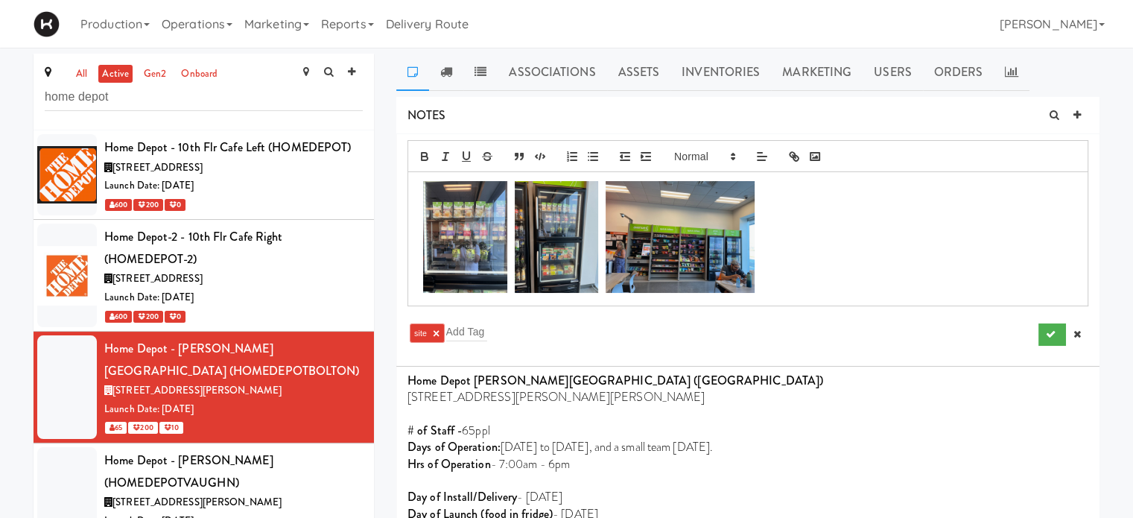
click at [791, 273] on p at bounding box center [747, 238] width 657 height 115
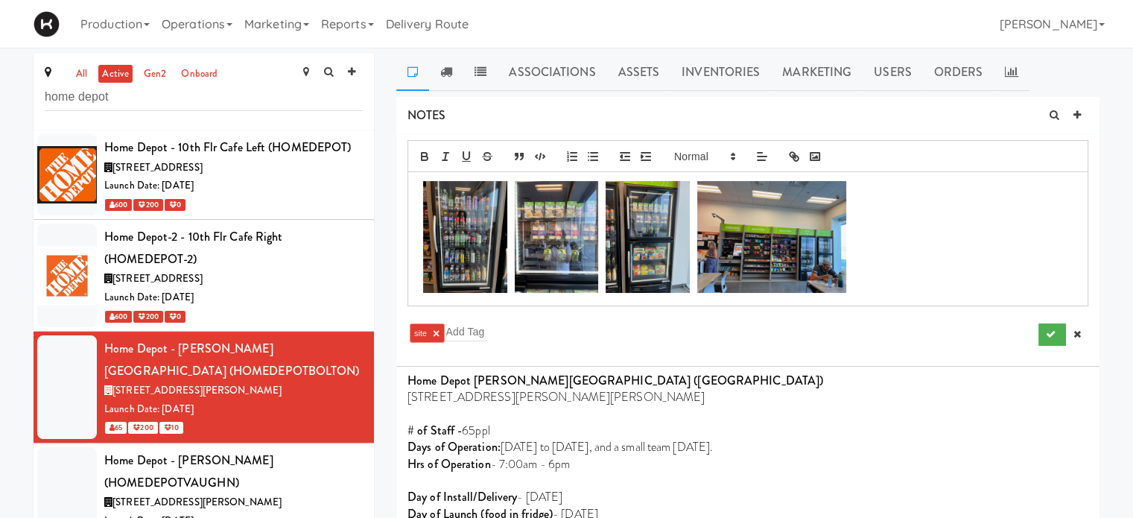
click at [874, 287] on p at bounding box center [747, 238] width 657 height 115
paste div
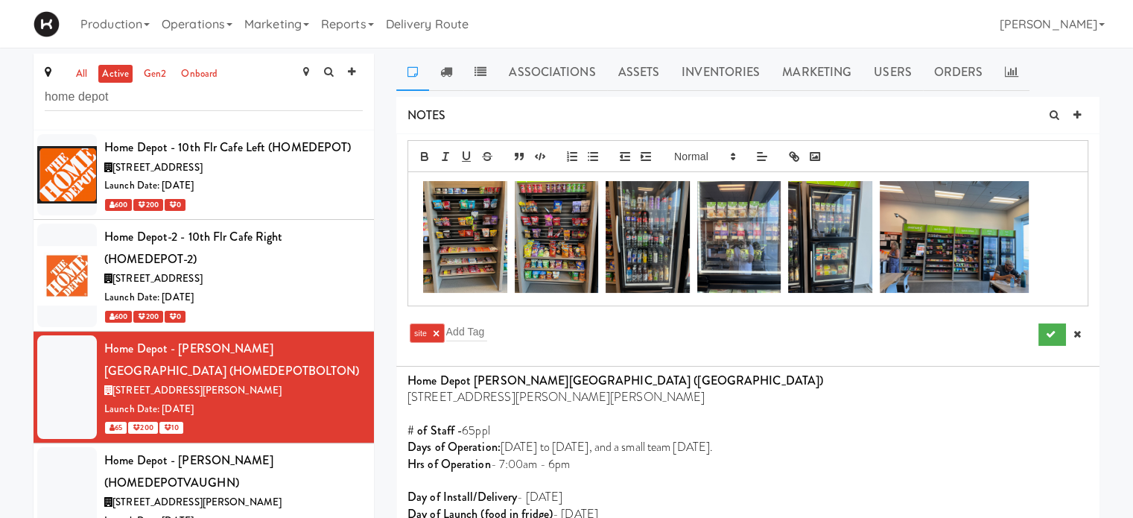
click at [1041, 279] on p at bounding box center [747, 238] width 657 height 115
